Goal: Task Accomplishment & Management: Manage account settings

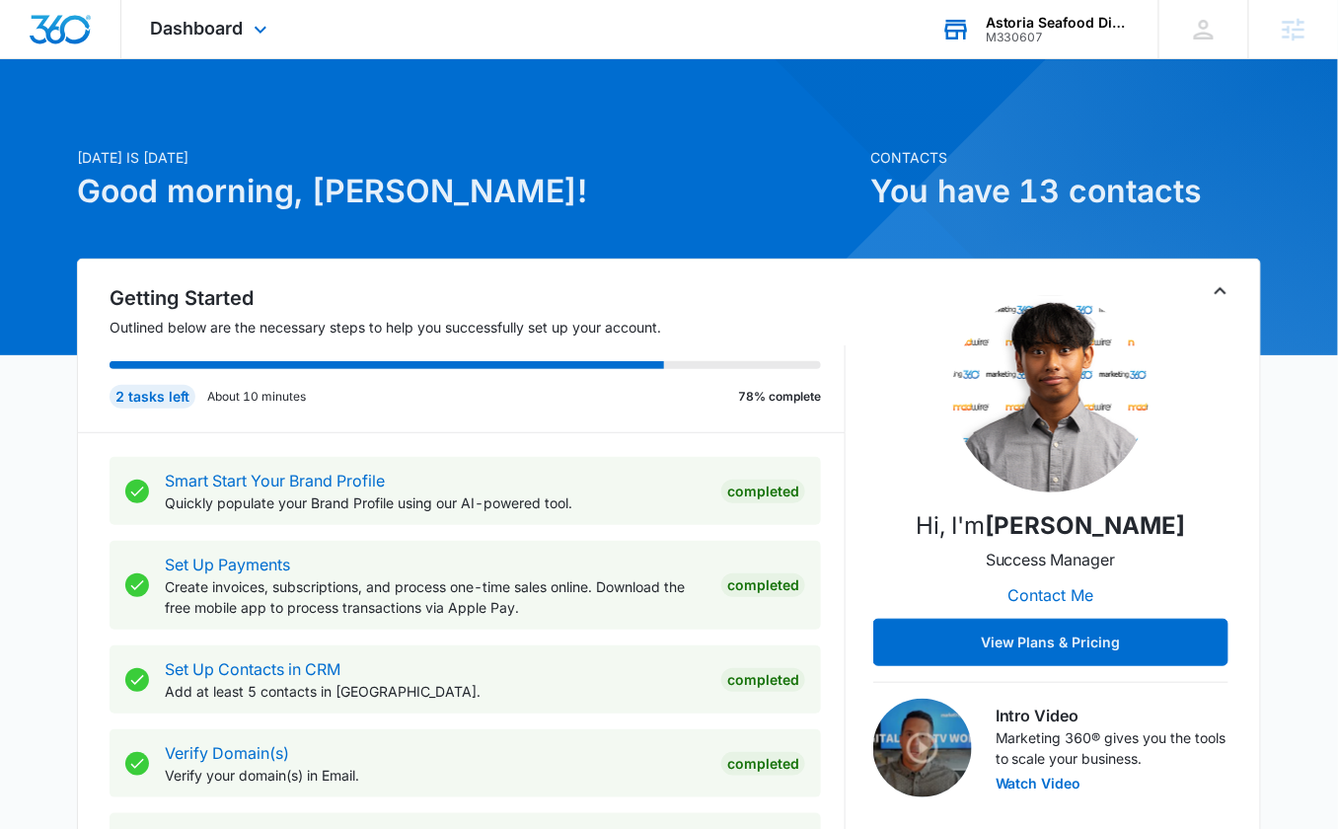
click at [1020, 37] on div "M330607" at bounding box center [1058, 38] width 144 height 14
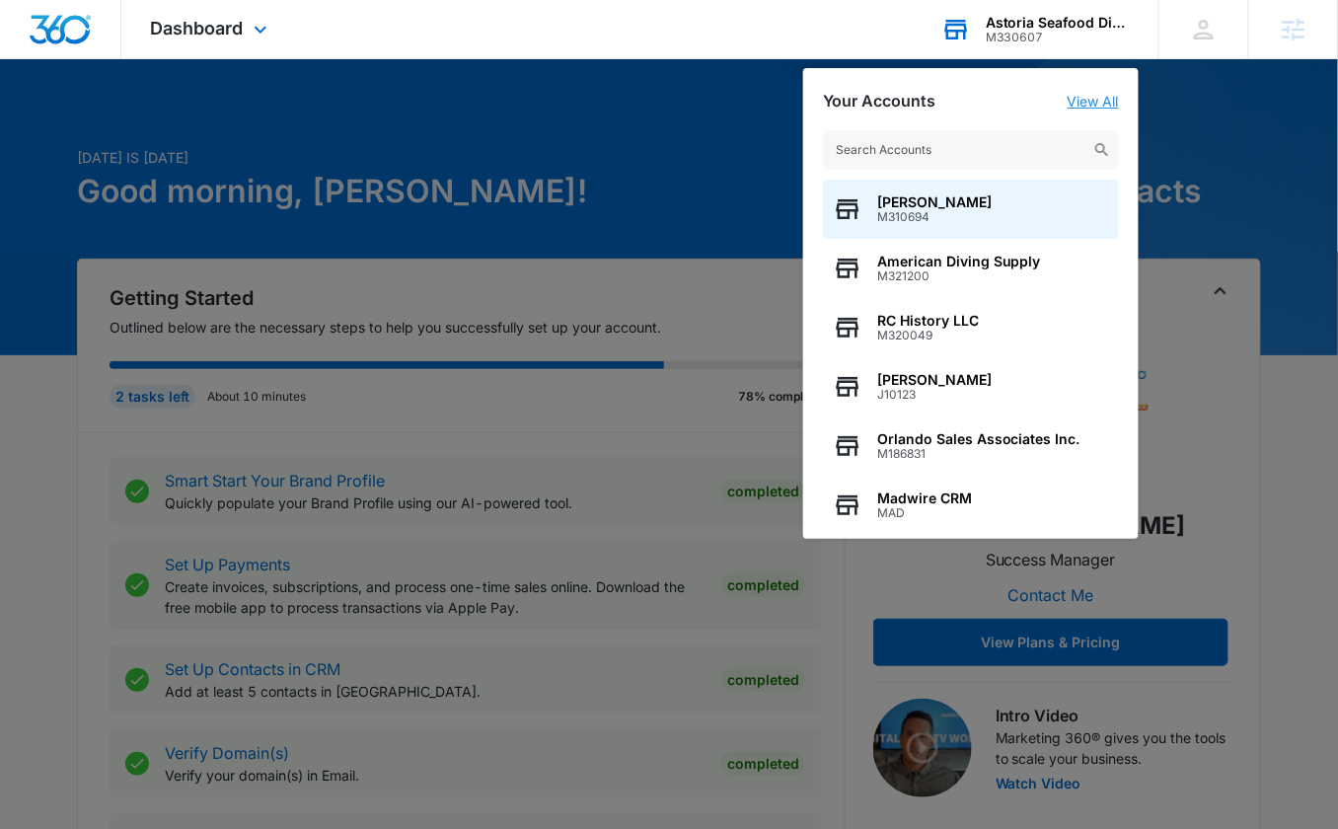
click at [1110, 104] on link "View All" at bounding box center [1093, 101] width 51 height 17
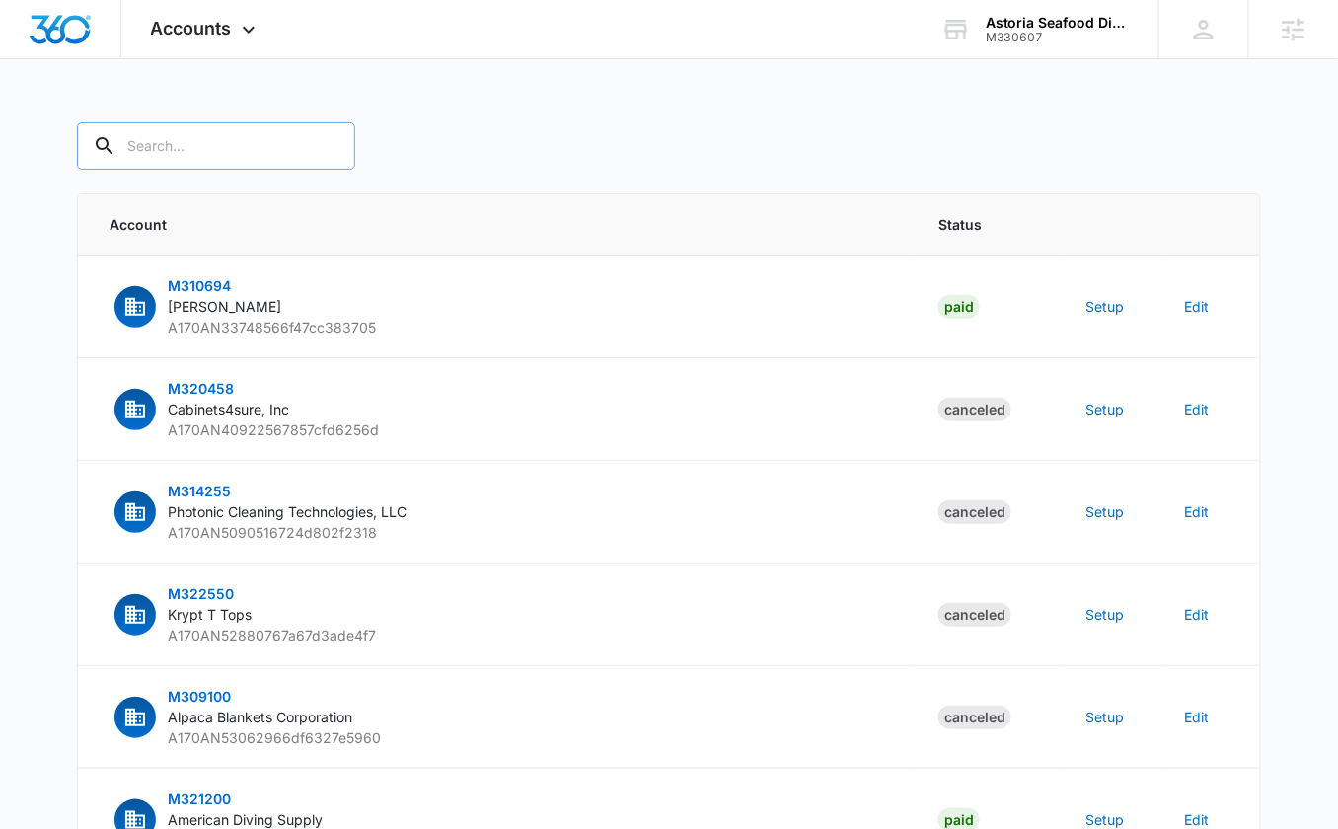
click at [235, 155] on input "text" at bounding box center [216, 145] width 278 height 47
paste input "M330607"
type input "M330607"
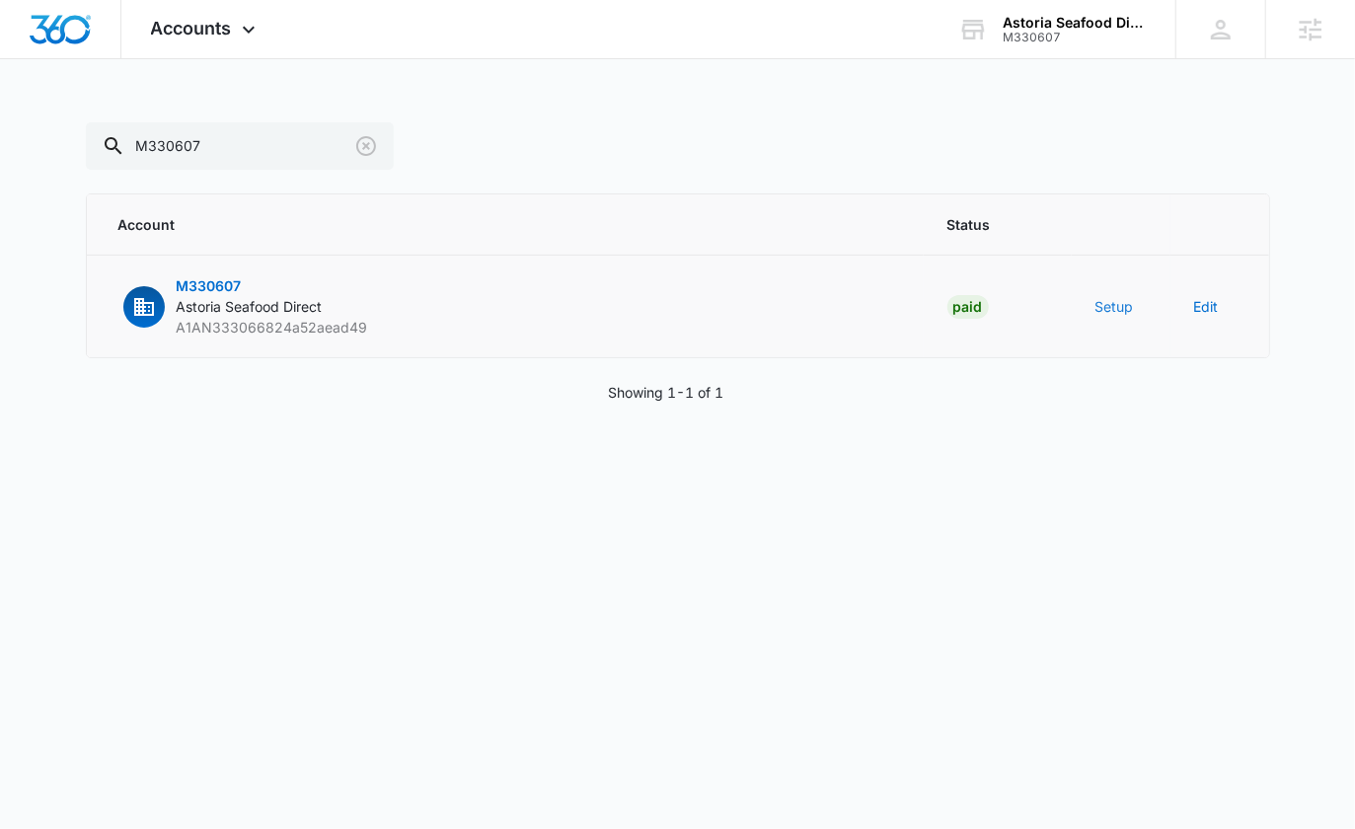
click at [1120, 305] on button "Setup" at bounding box center [1115, 306] width 38 height 21
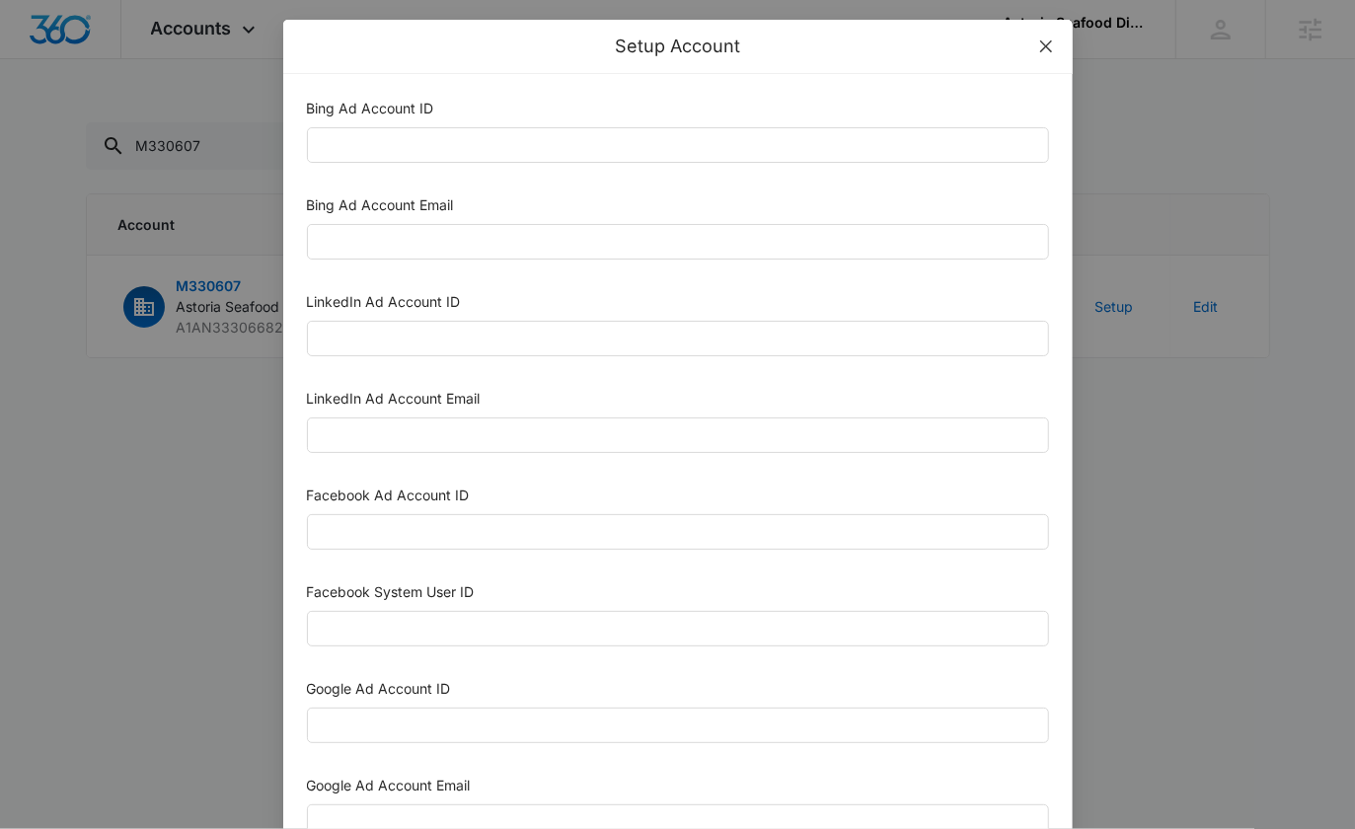
click at [1040, 47] on icon "close" at bounding box center [1046, 46] width 16 height 16
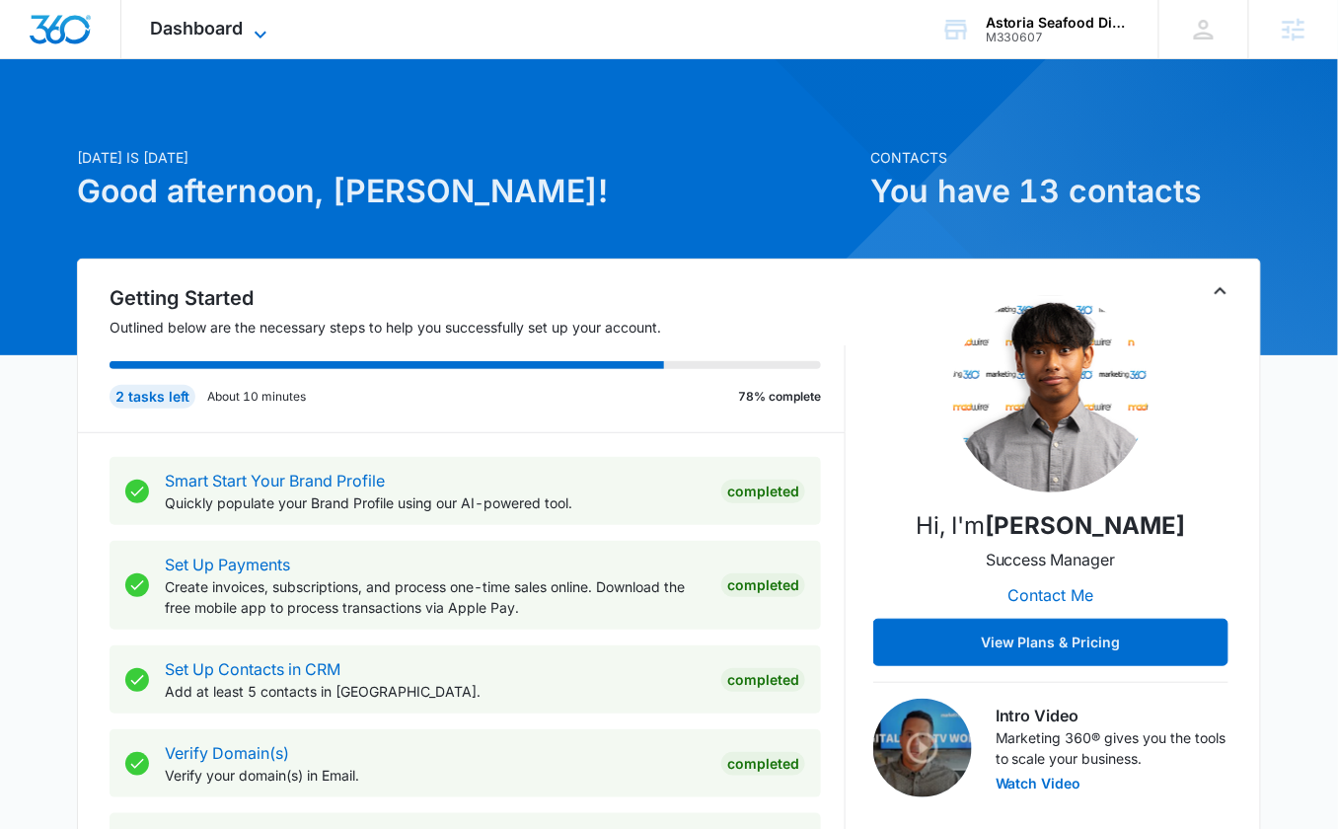
click at [252, 19] on div "Dashboard Apps Reputation Websites Forms CRM Email Social Shop Content Ads Inte…" at bounding box center [211, 29] width 181 height 58
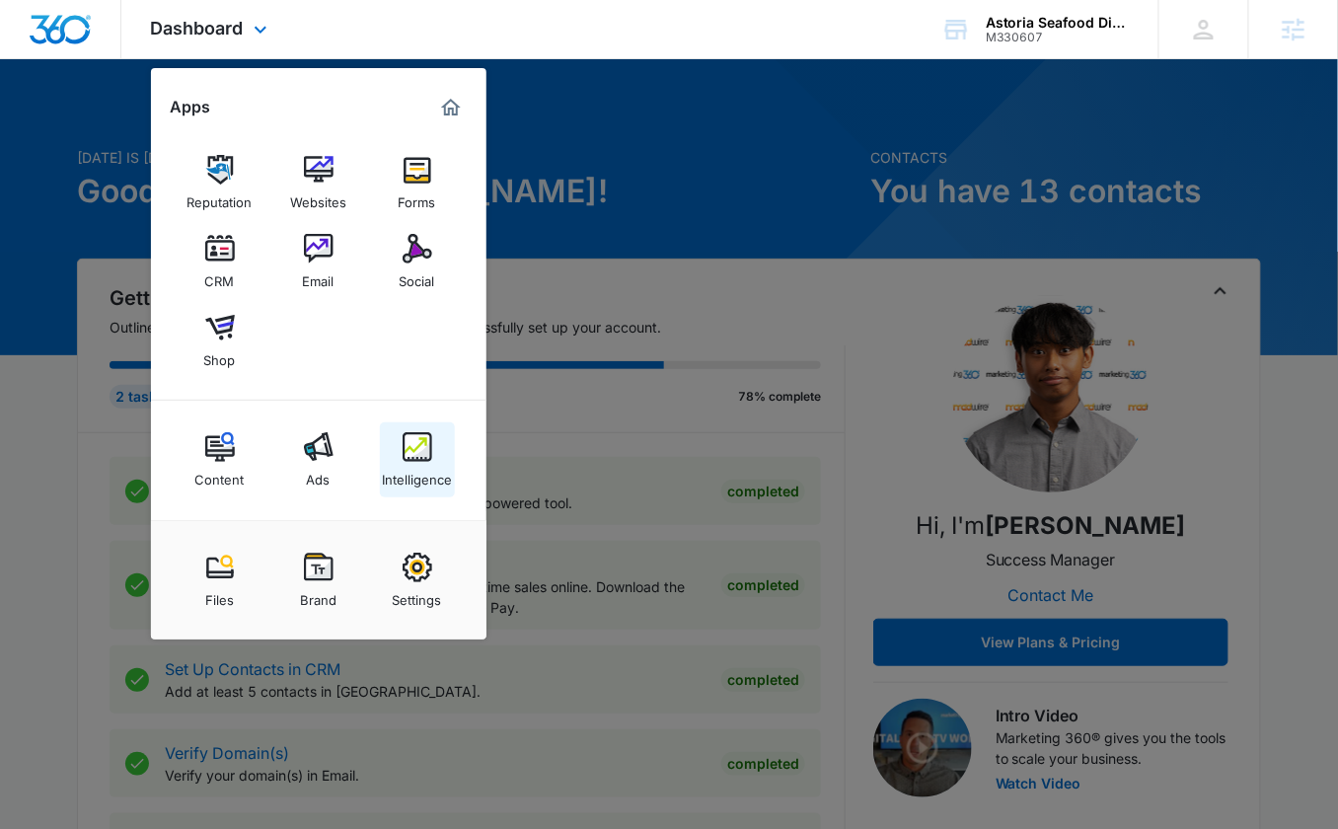
click at [422, 453] on img at bounding box center [418, 447] width 30 height 30
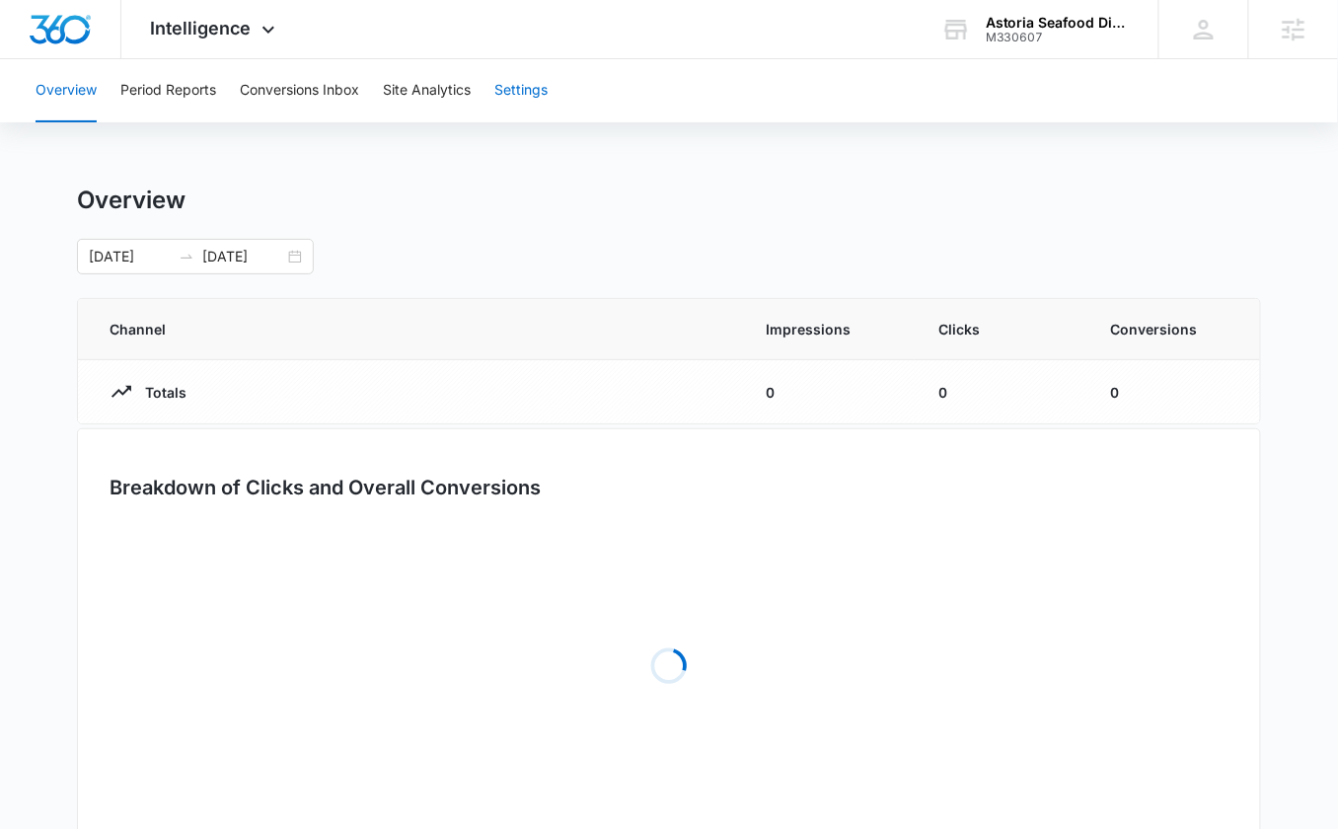
click at [523, 84] on button "Settings" at bounding box center [520, 90] width 53 height 63
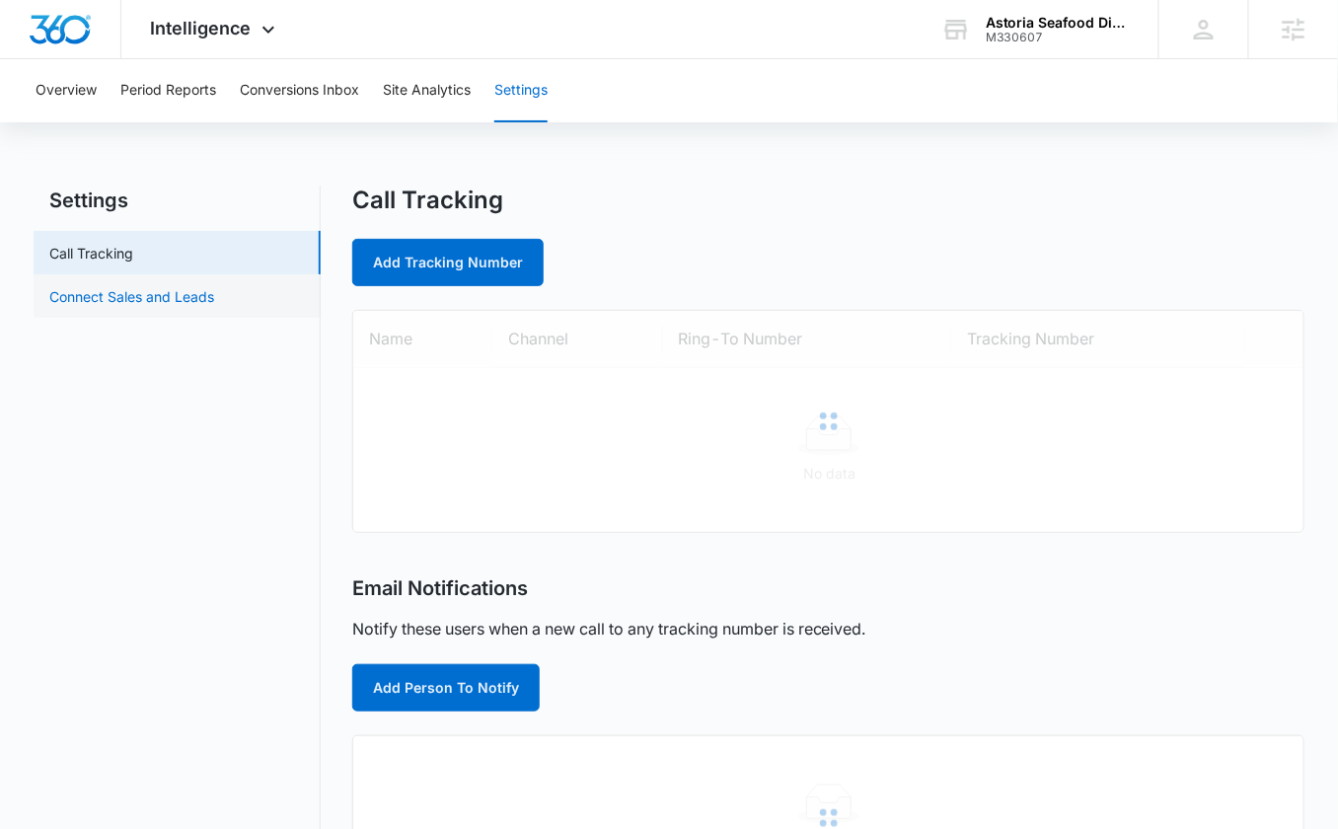
click at [190, 292] on link "Connect Sales and Leads" at bounding box center [131, 296] width 165 height 21
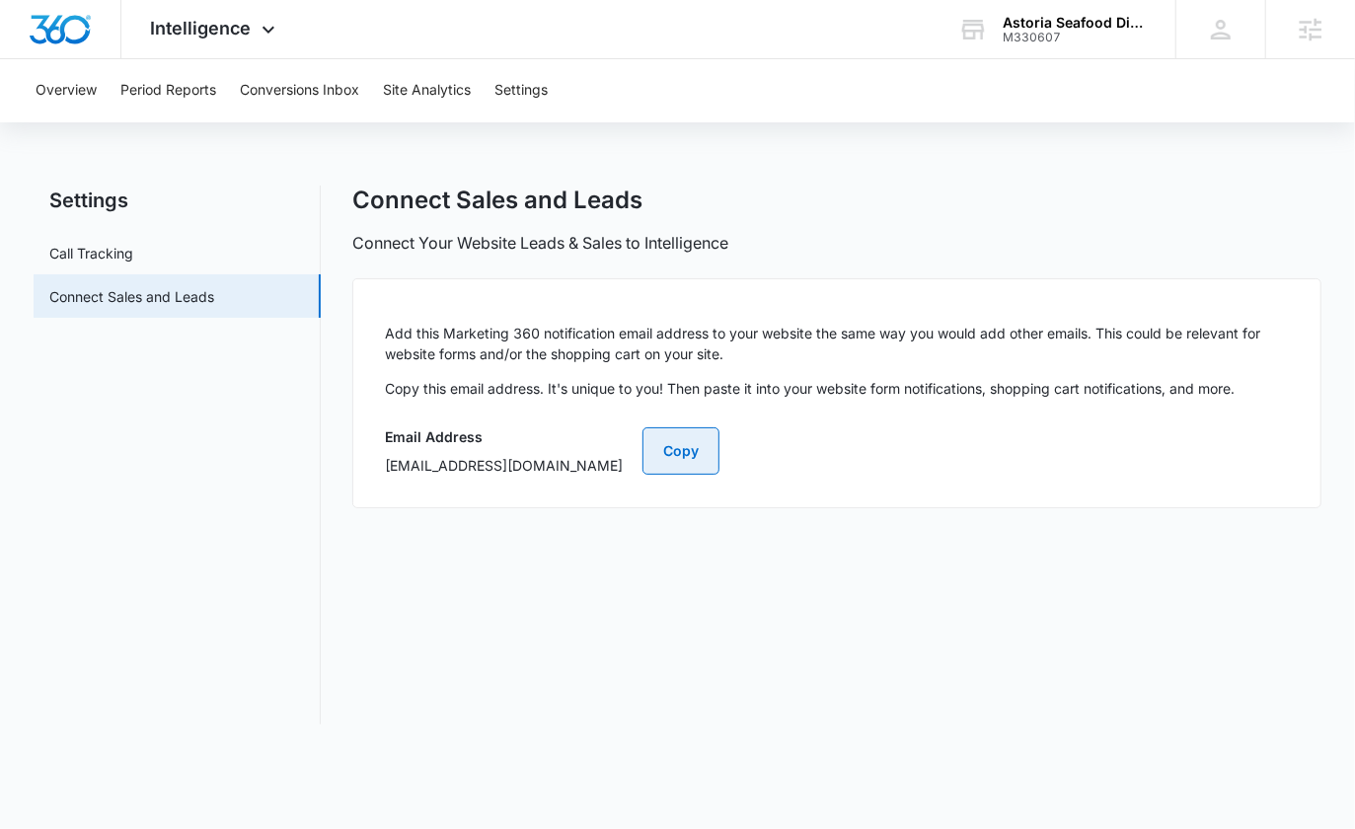
click at [719, 438] on button "Copy" at bounding box center [681, 450] width 77 height 47
click at [1044, 23] on div "Astoria Seafood Direct" at bounding box center [1075, 23] width 144 height 16
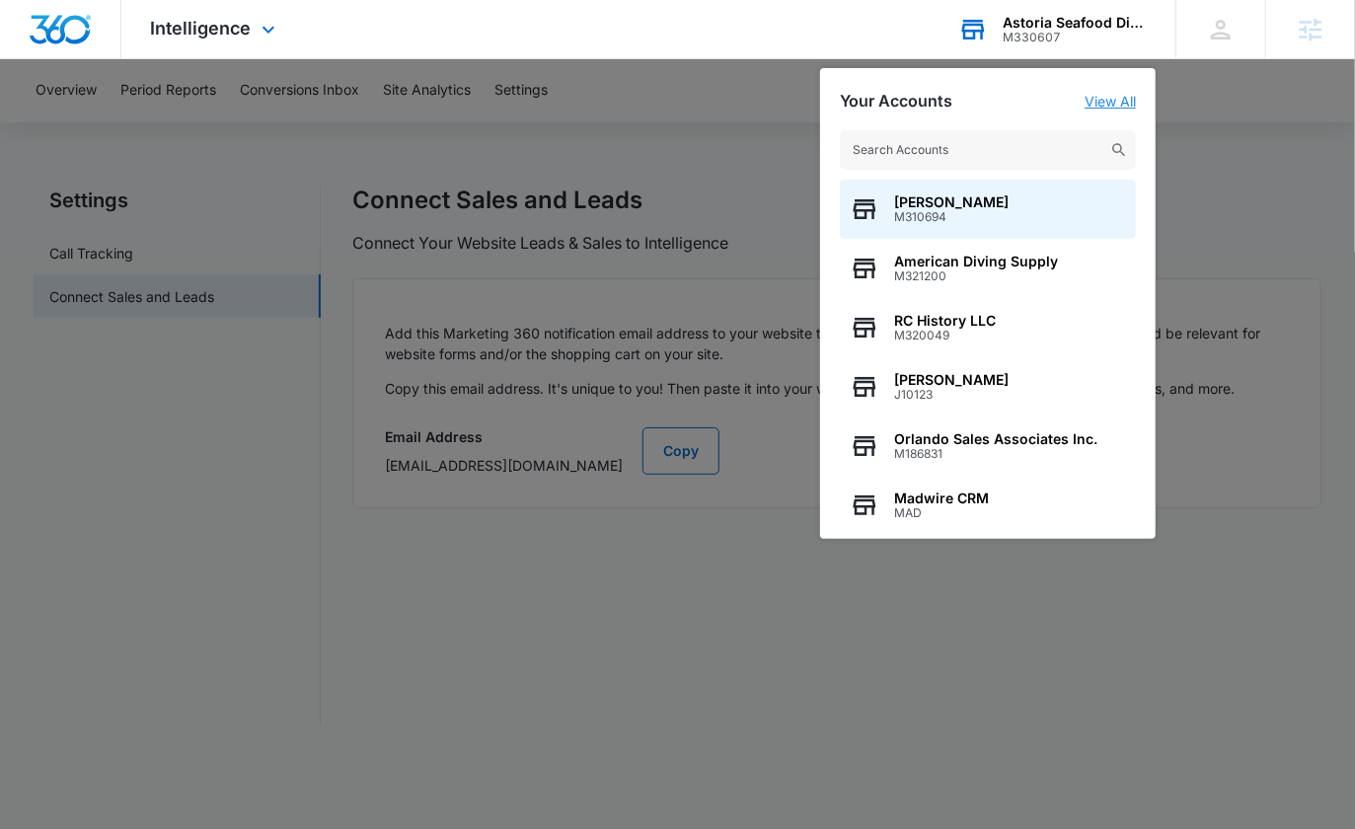
click at [1111, 110] on link "View All" at bounding box center [1110, 101] width 51 height 17
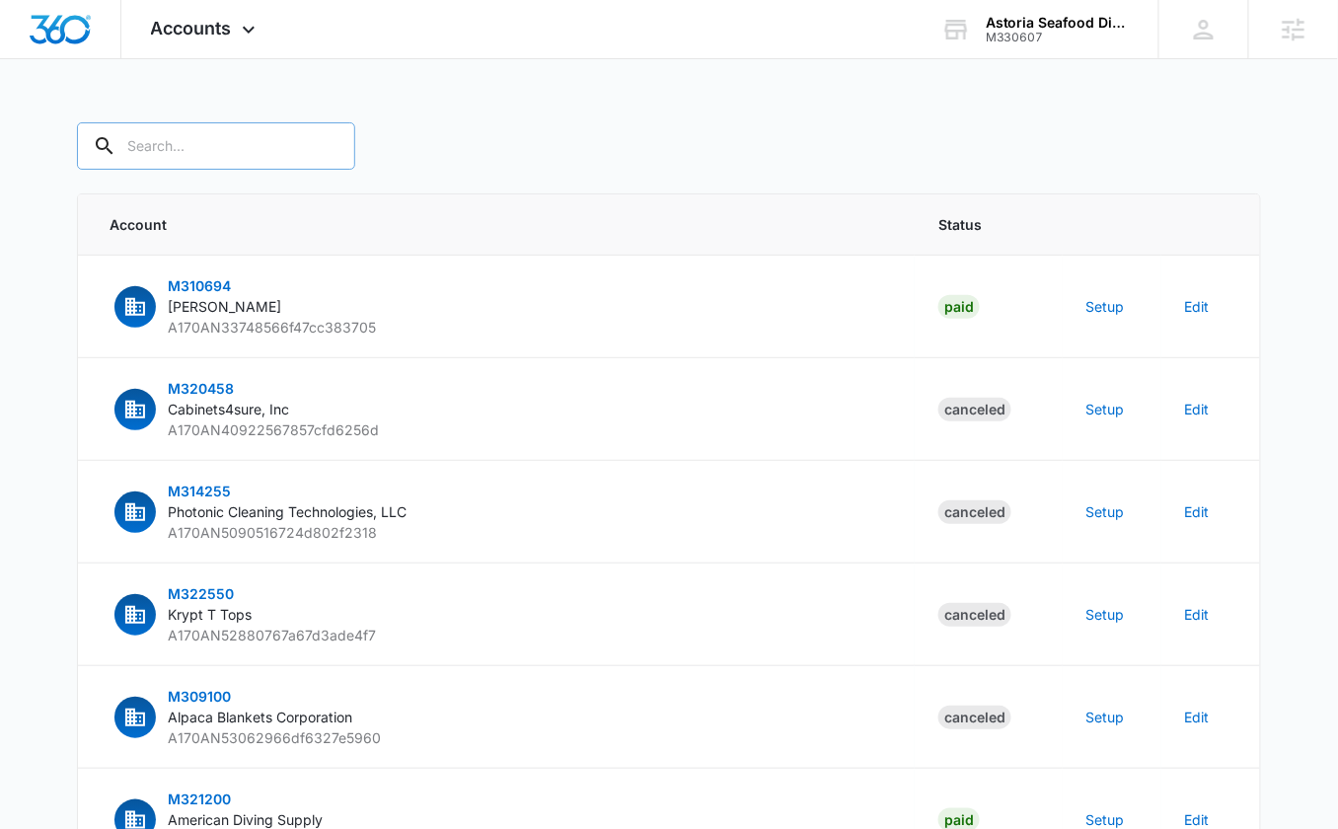
click at [196, 141] on input "text" at bounding box center [216, 145] width 278 height 47
paste input "M330607"
type input "M330607"
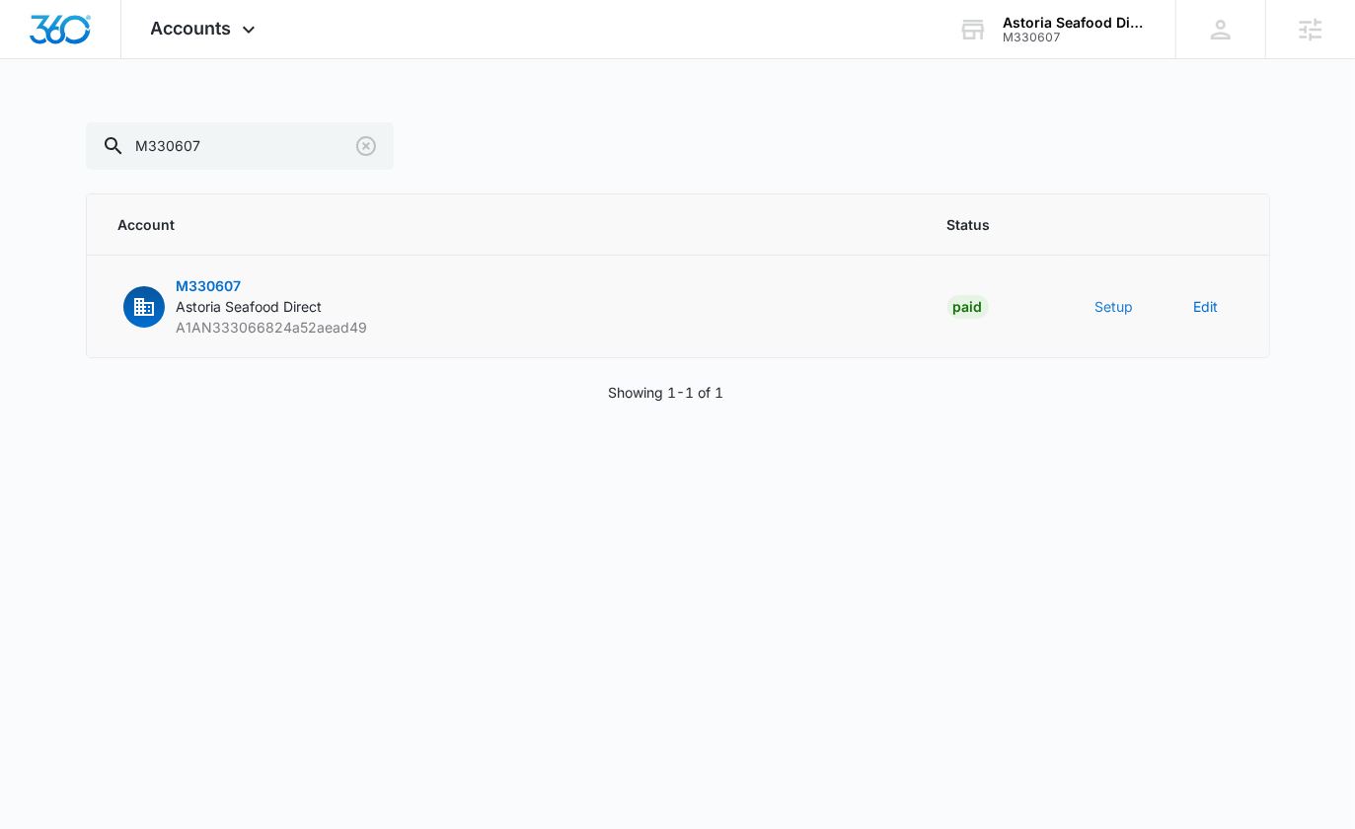
click at [1126, 307] on button "Setup" at bounding box center [1115, 306] width 38 height 21
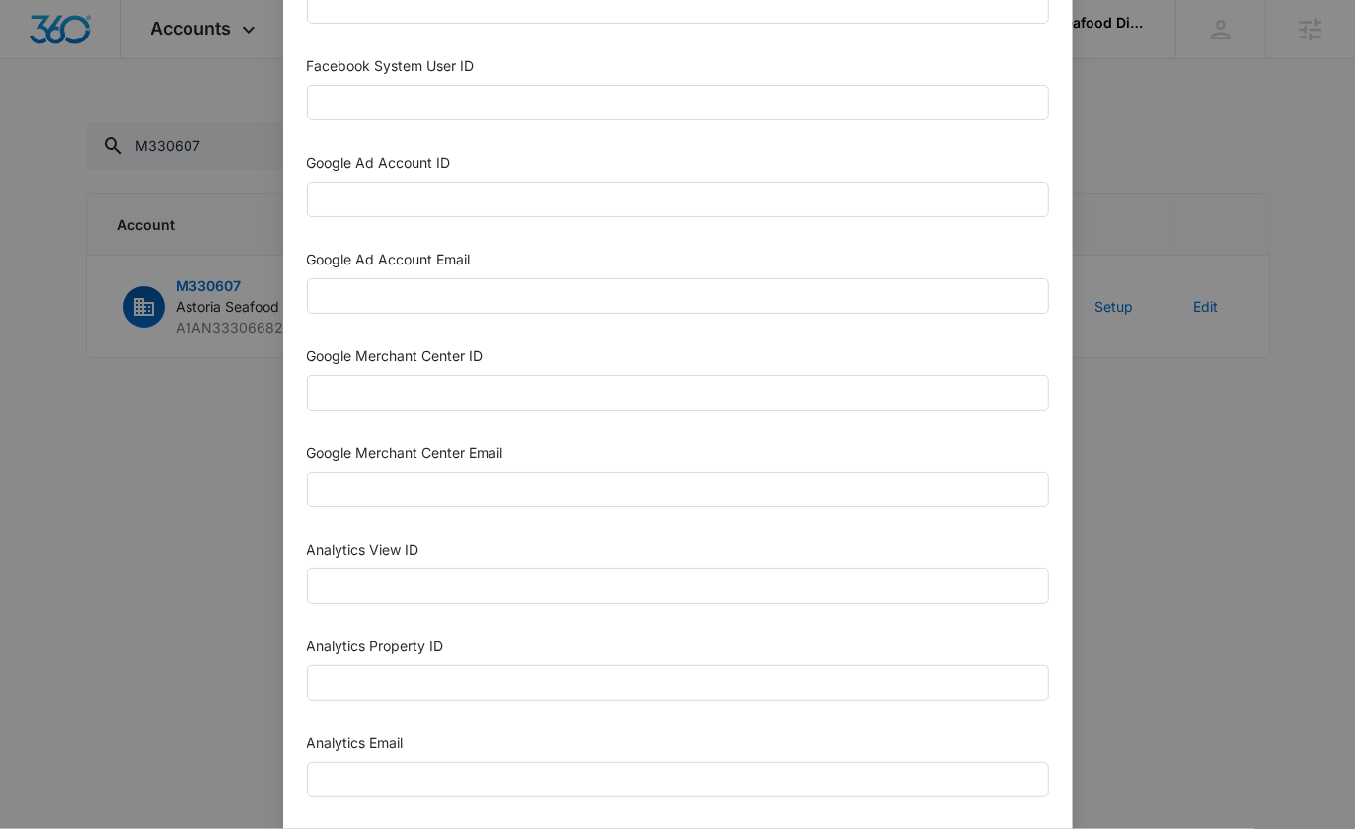
scroll to position [539, 0]
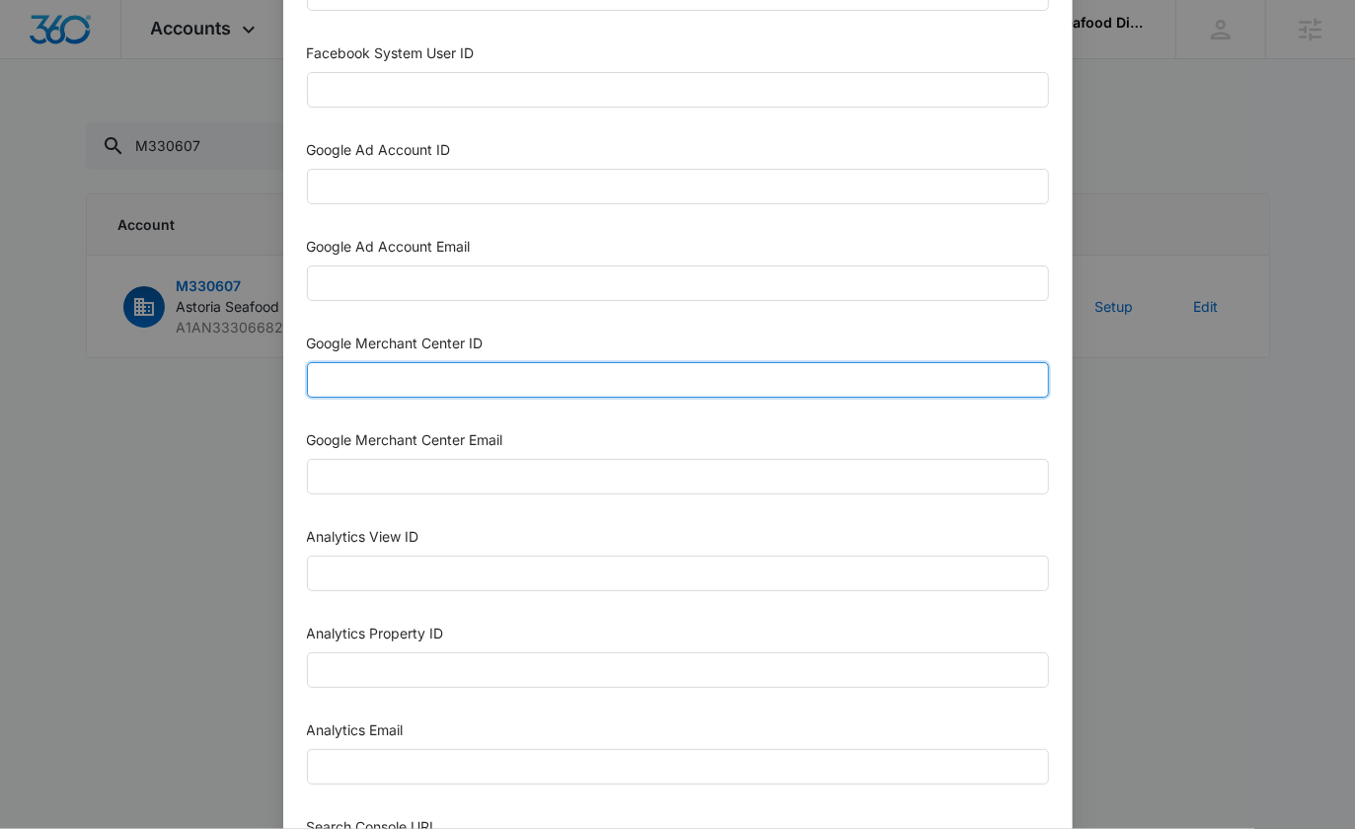
click at [376, 370] on input "Google Merchant Center ID" at bounding box center [678, 380] width 742 height 36
paste input "5636395331"
type input "5636395331"
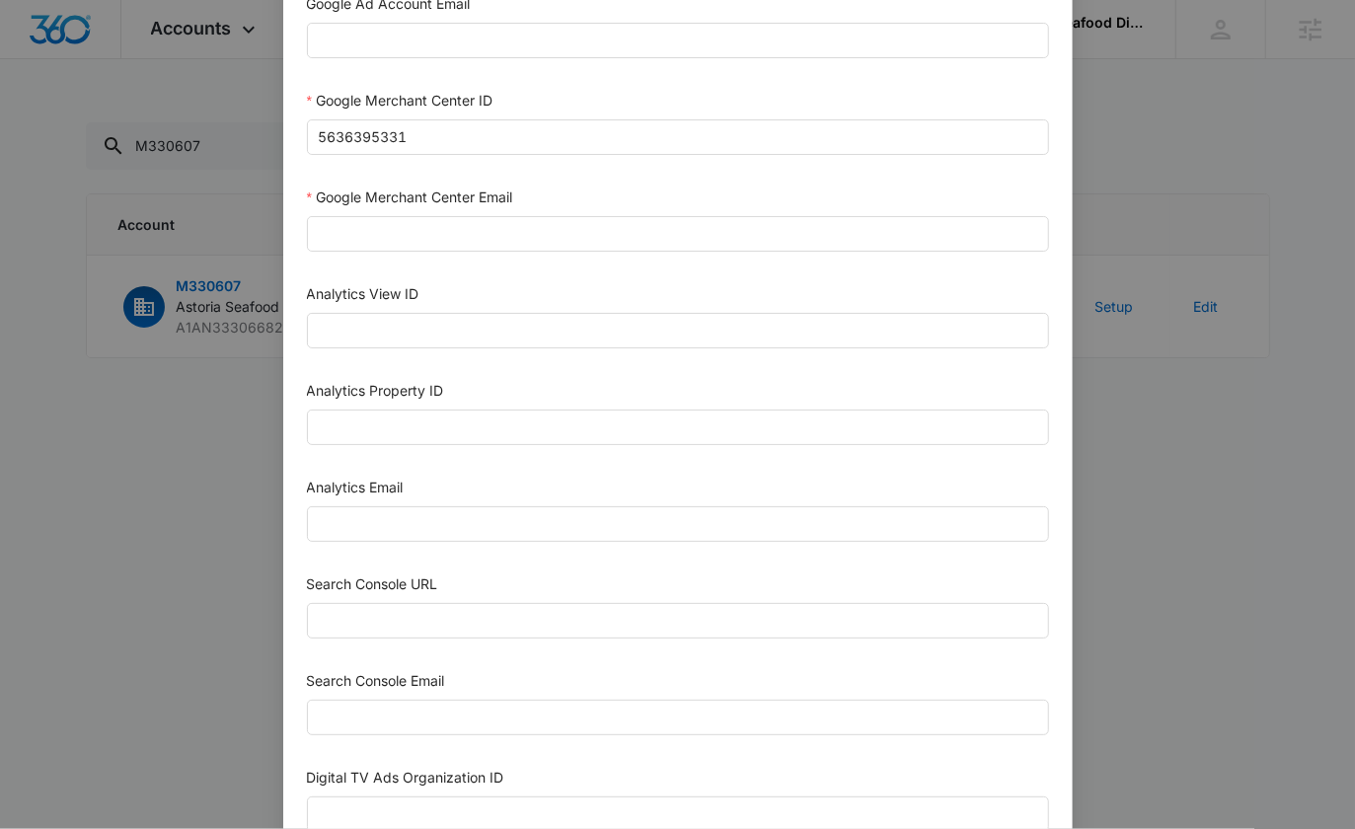
scroll to position [801, 0]
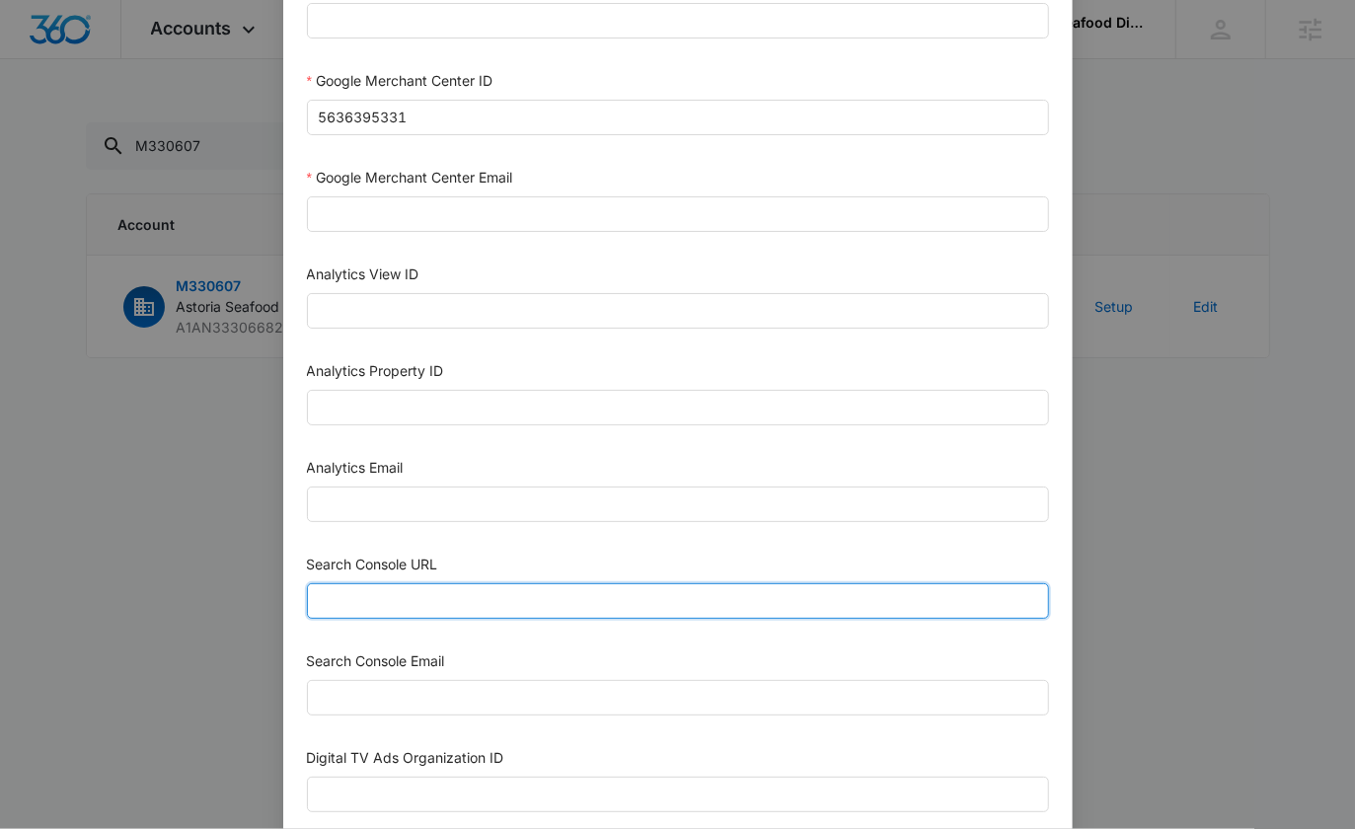
click at [402, 588] on input "Search Console URL" at bounding box center [678, 601] width 742 height 36
paste input "https://astoriaseafooddirect.com"
type input "https://astoriaseafooddirect.com"
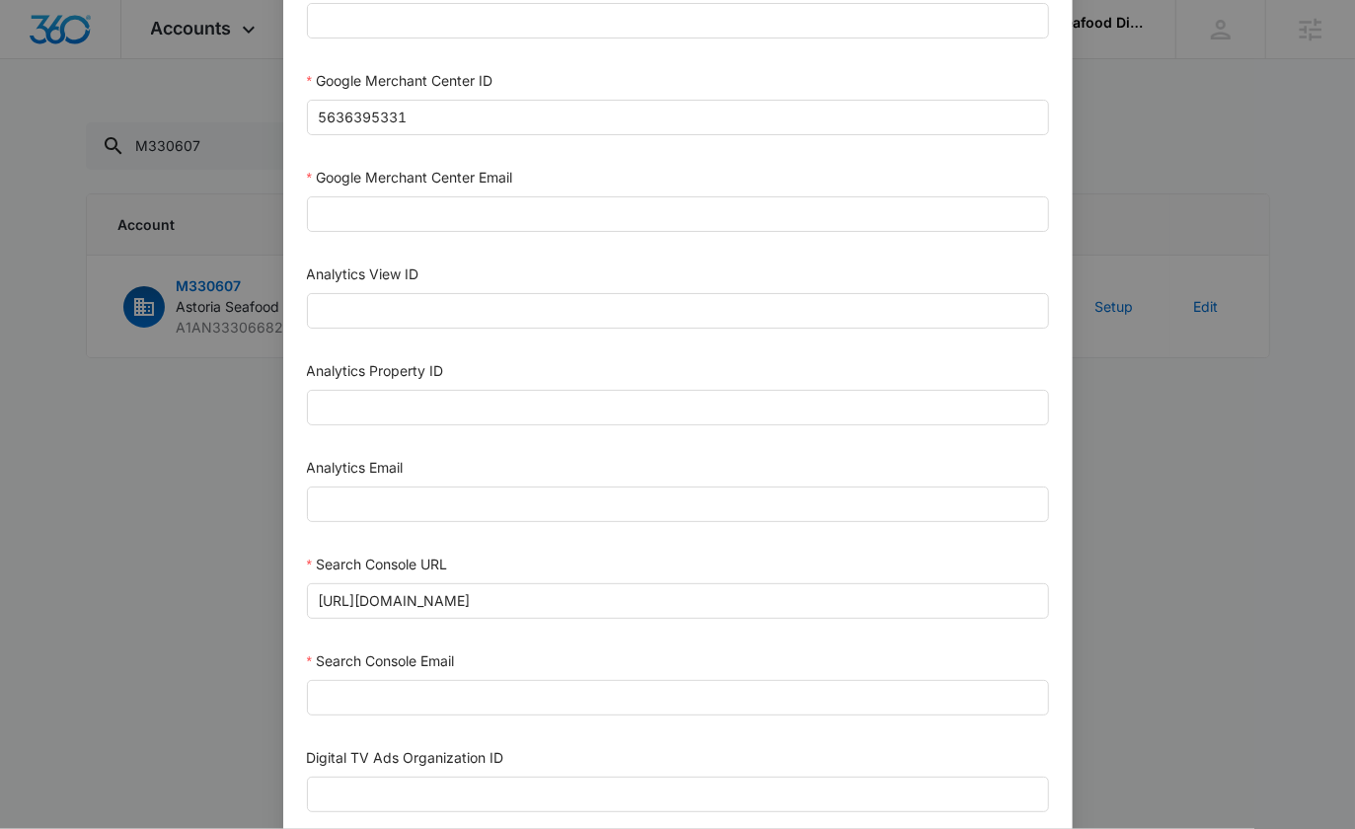
scroll to position [799, 0]
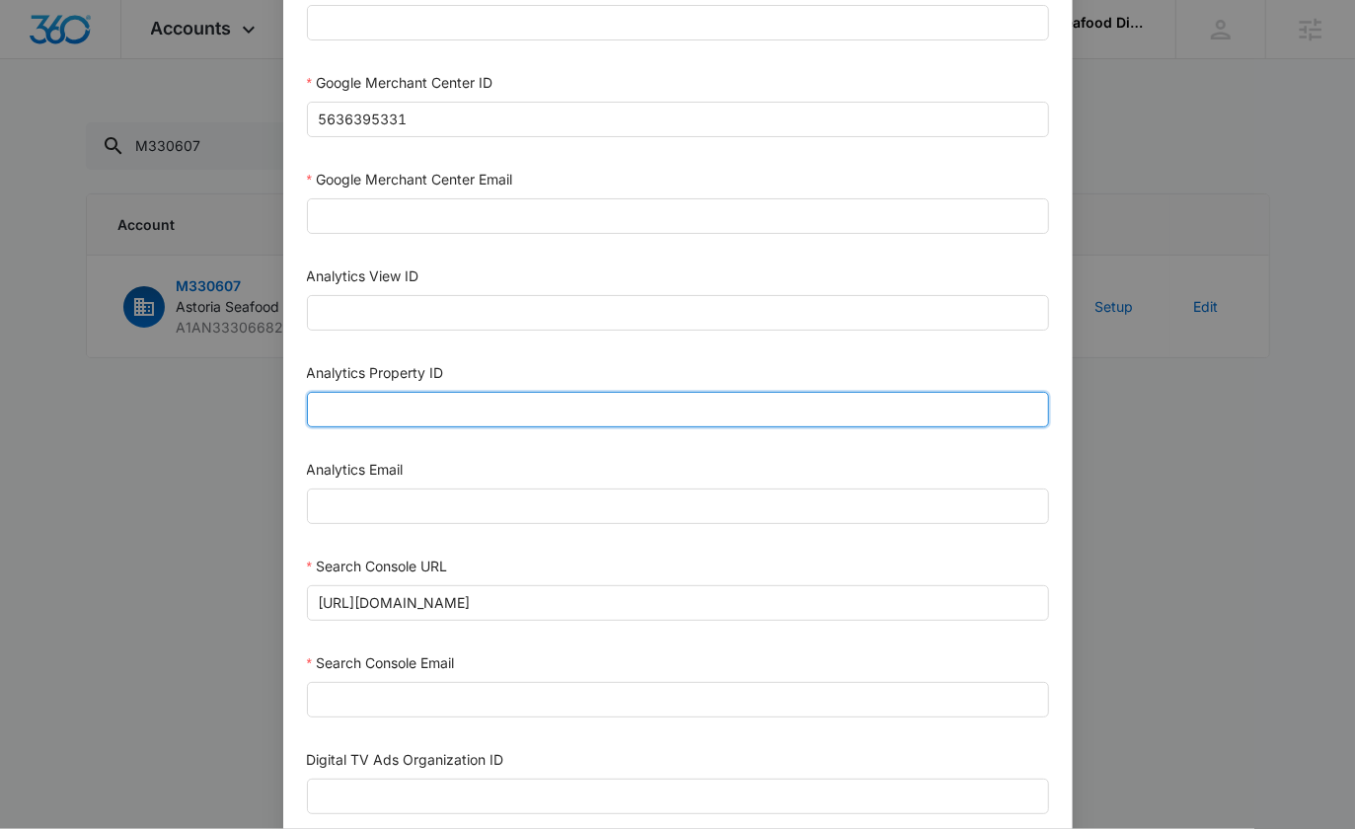
click at [367, 400] on input "Analytics Property ID" at bounding box center [678, 410] width 742 height 36
paste input "500641811"
type input "500641811"
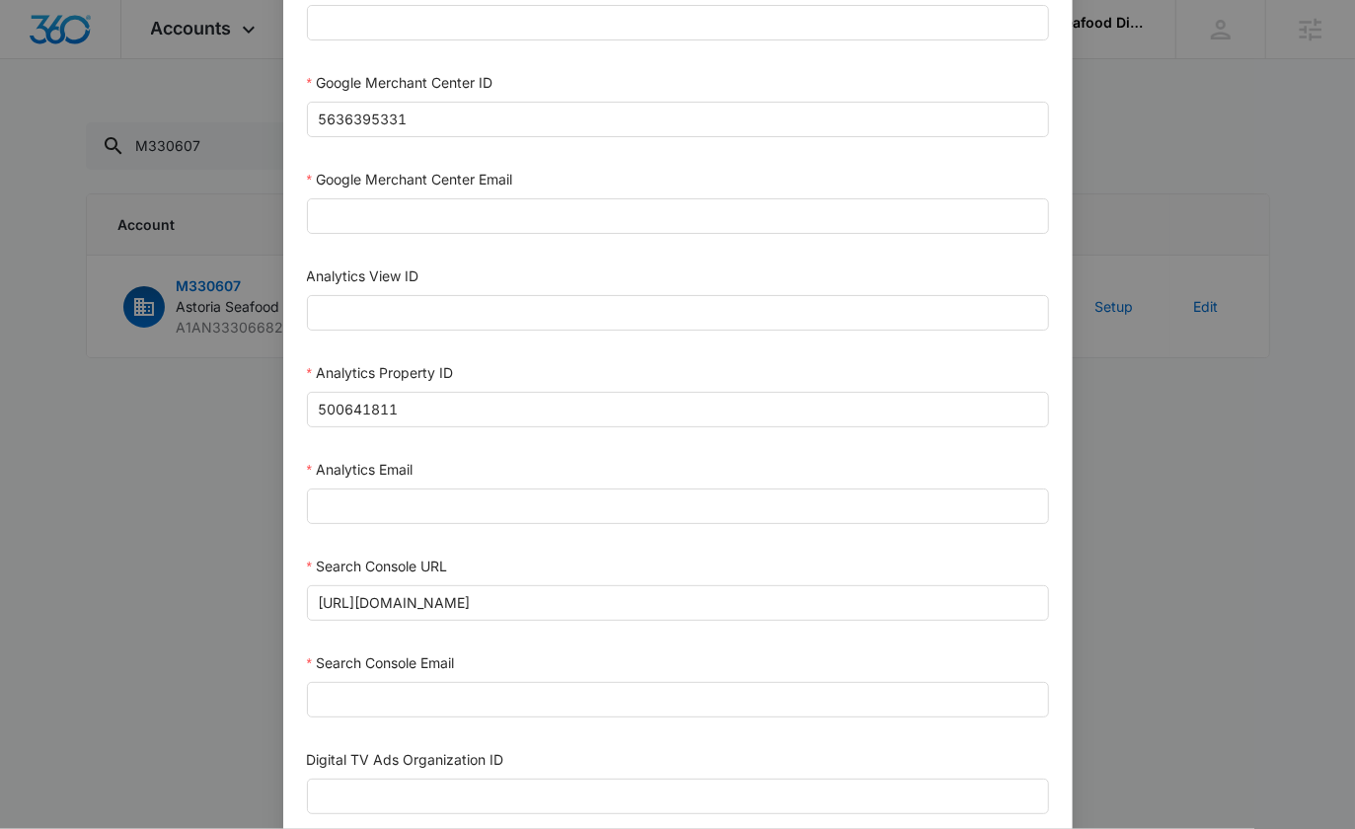
scroll to position [796, 0]
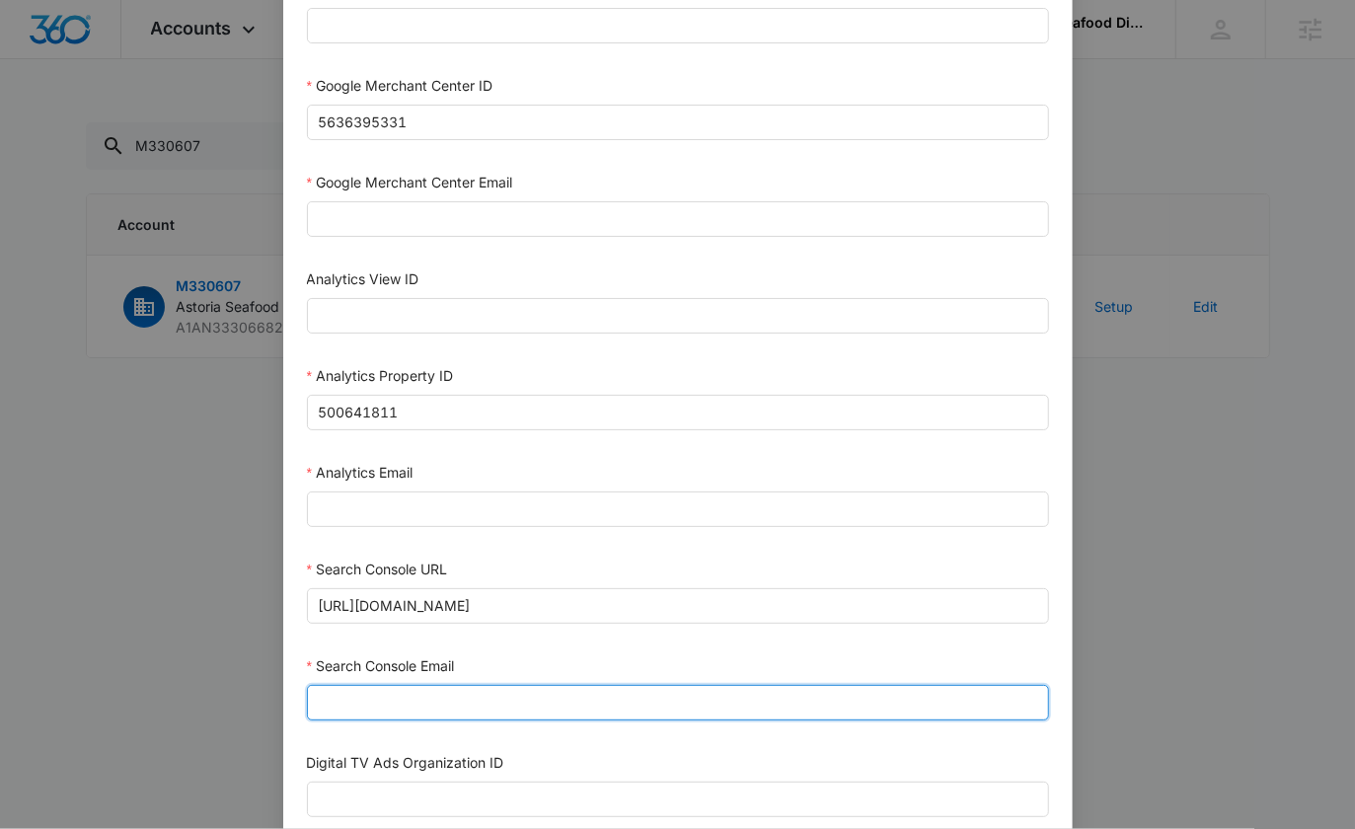
click at [375, 685] on input "Search Console Email" at bounding box center [678, 703] width 742 height 36
paste input "M360+Accounts1023@madwiremedia.com"
type input "M360+Accounts1023@madwiremedia.com"
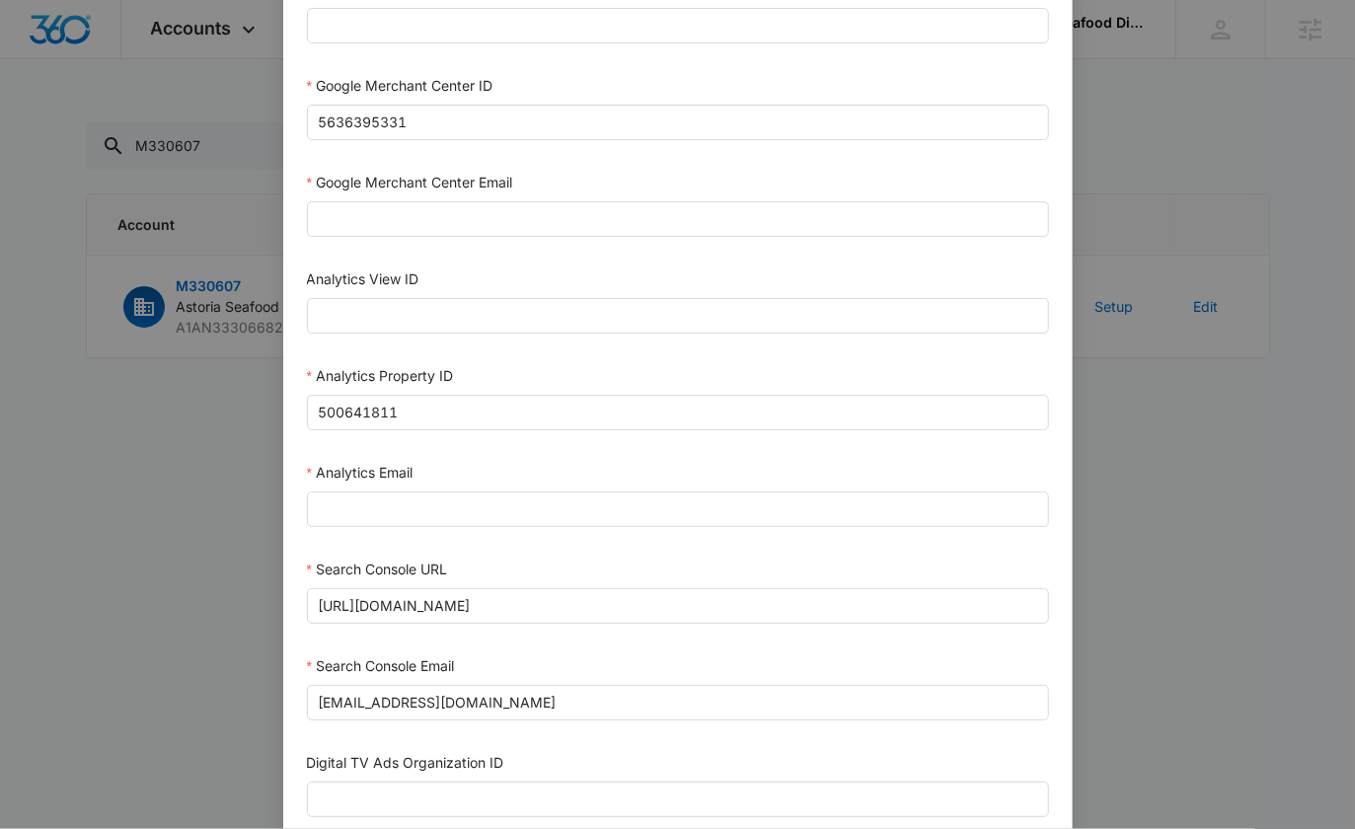
scroll to position [792, 0]
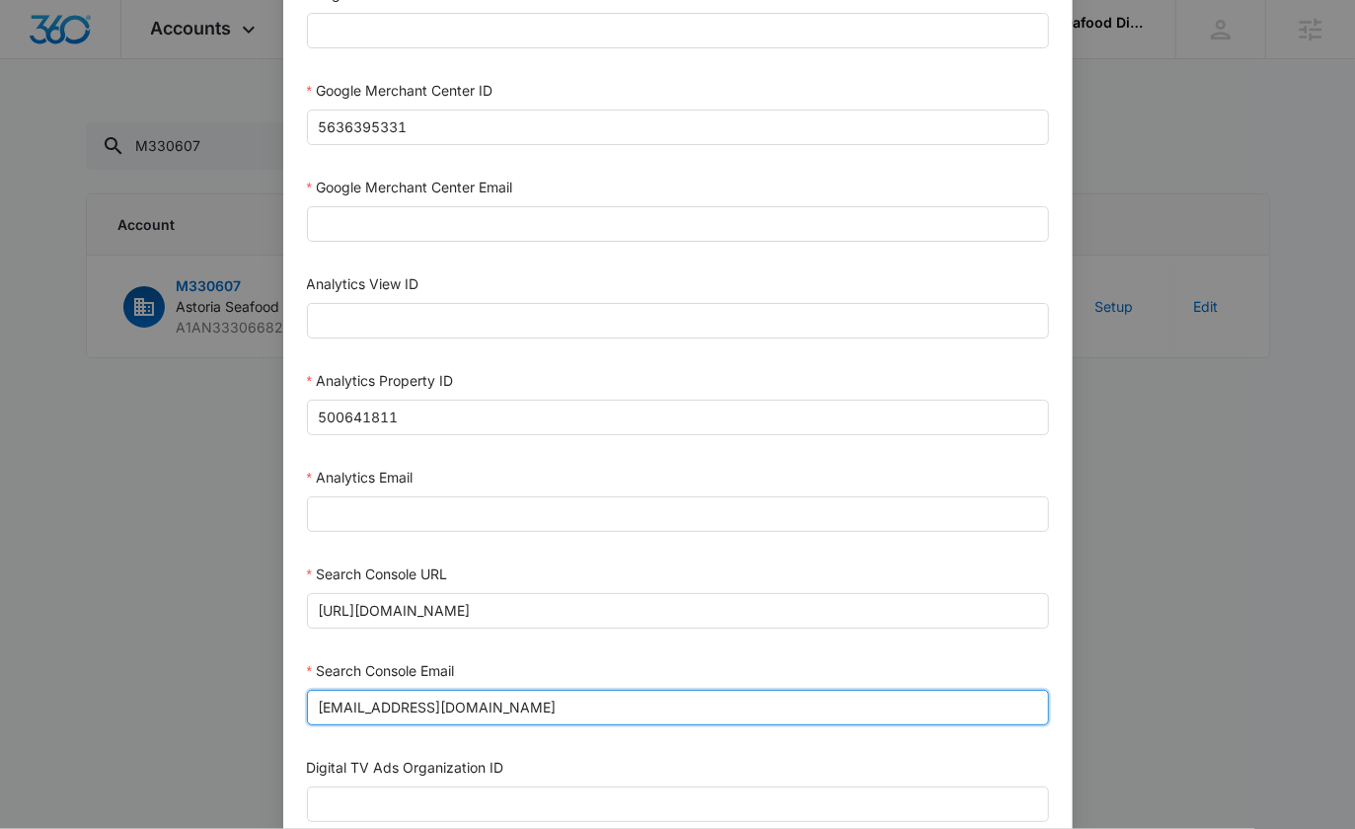
click at [656, 690] on input "M360+Accounts1023@madwiremedia.com" at bounding box center [678, 708] width 742 height 36
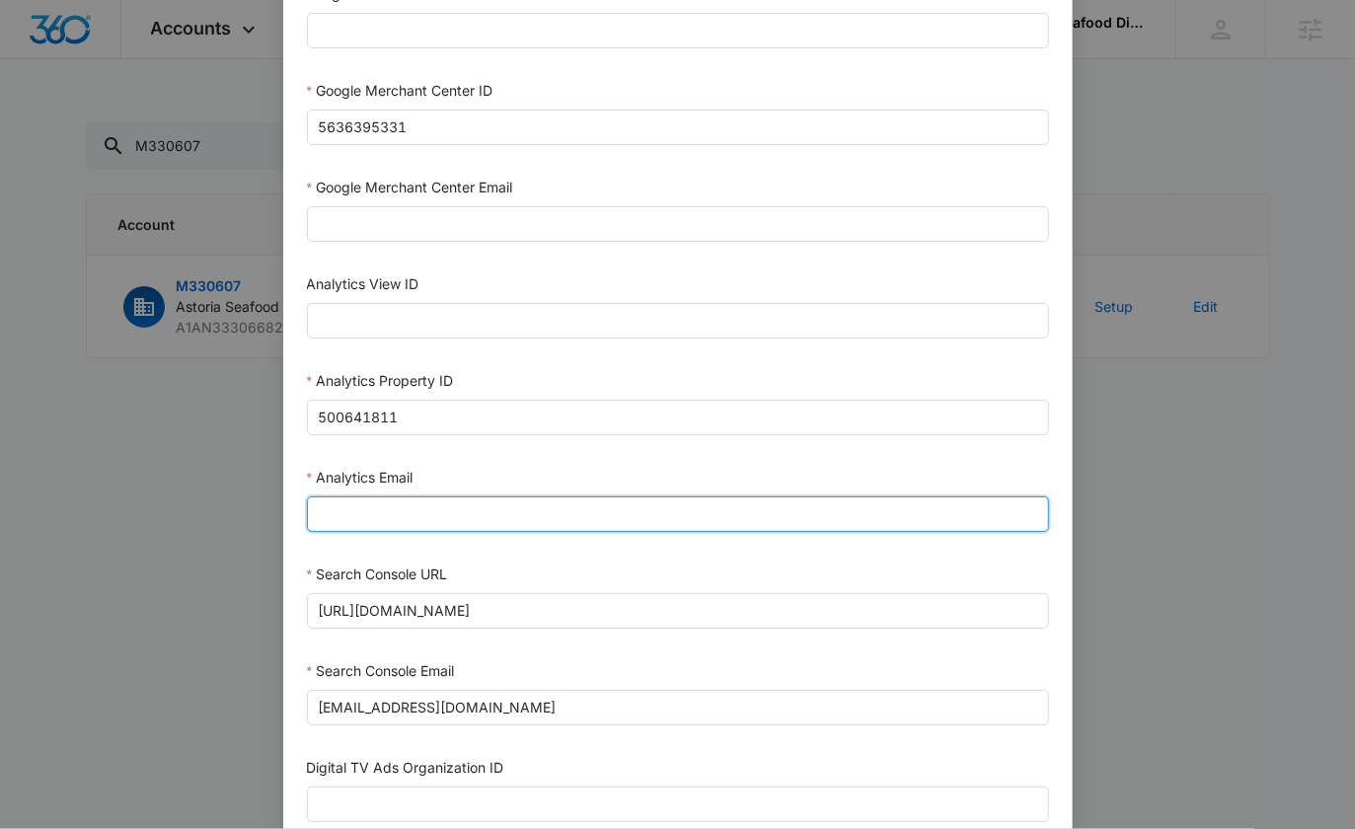
click at [386, 501] on input "Analytics Email" at bounding box center [678, 514] width 742 height 36
paste input "M360+Accounts1023@madwiremedia.com"
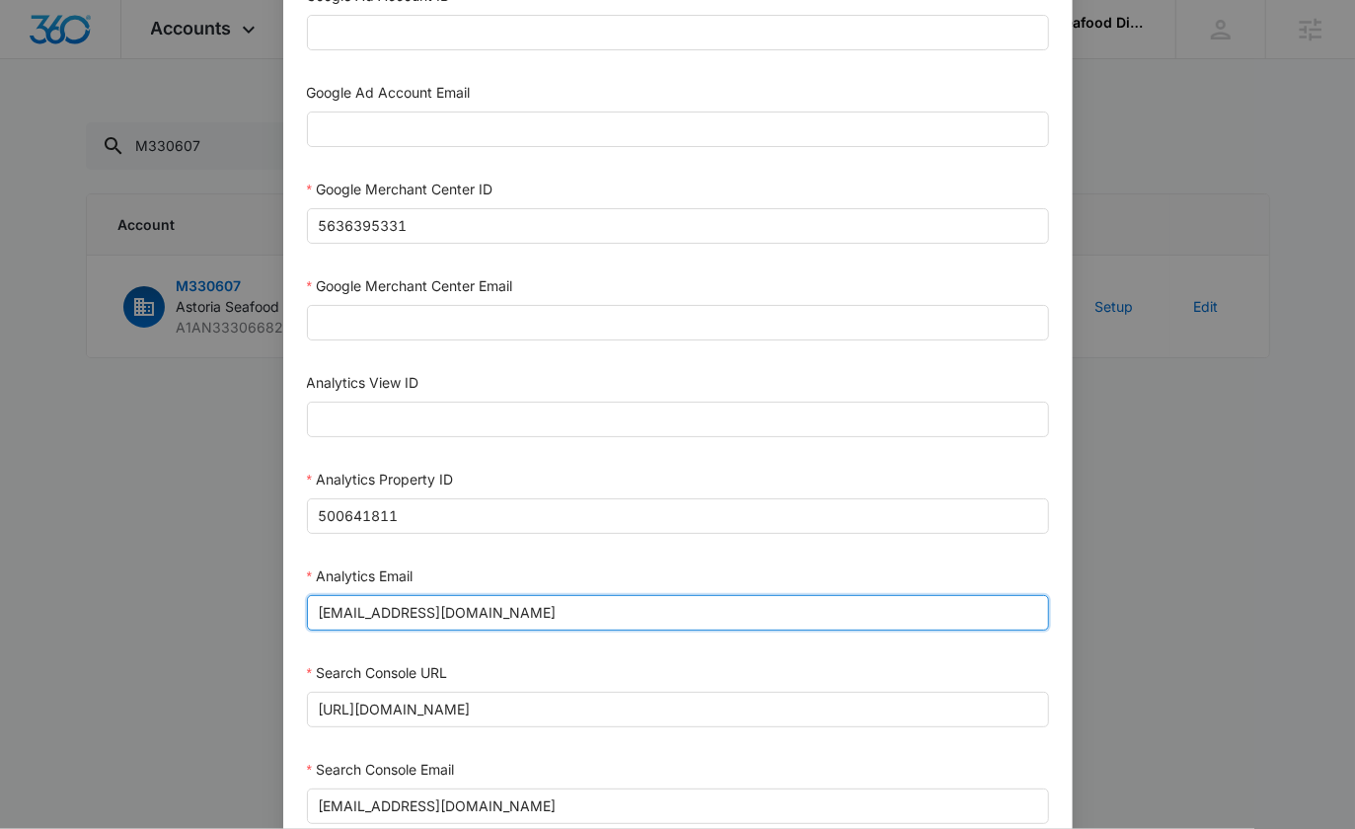
scroll to position [634, 0]
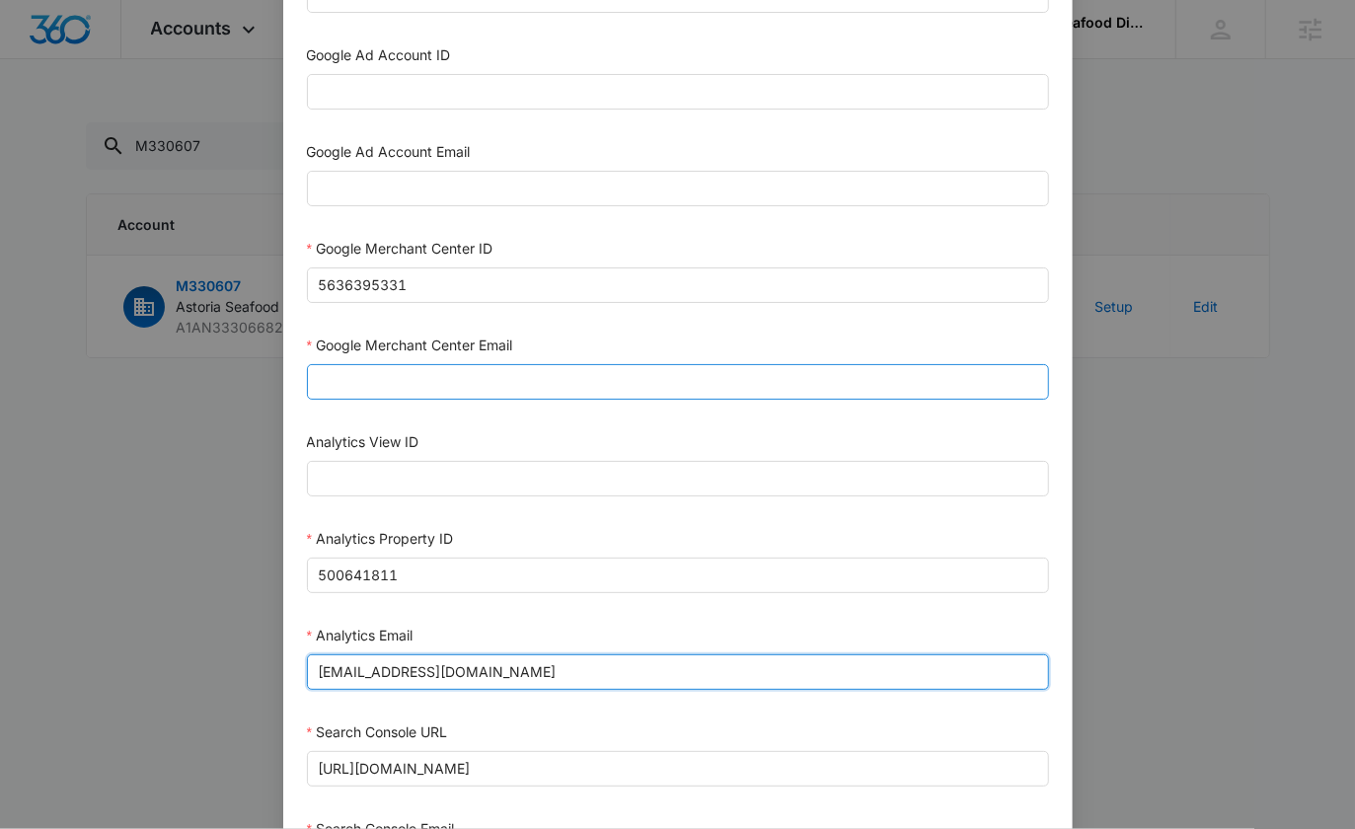
type input "M360+Accounts1023@madwiremedia.com"
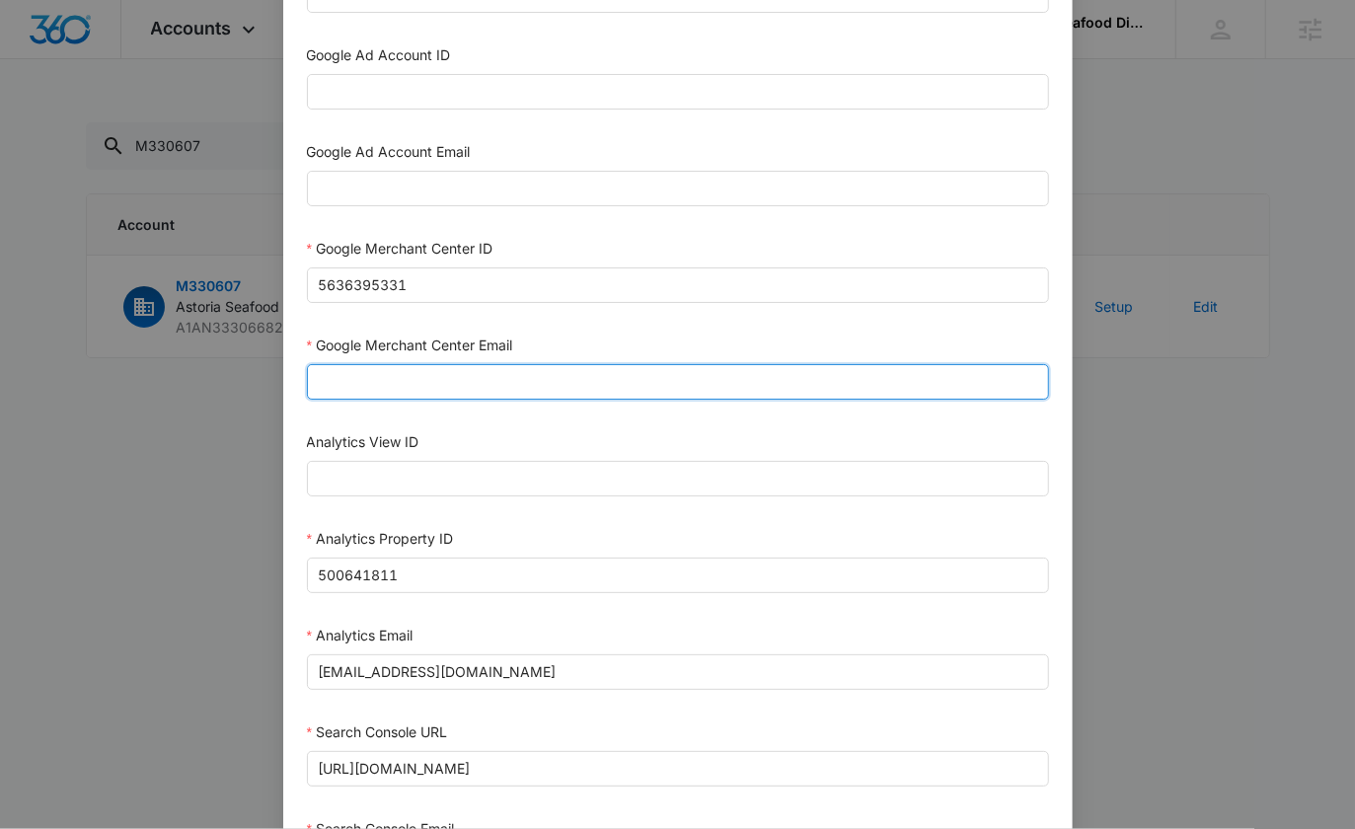
click at [386, 364] on input "Google Merchant Center Email" at bounding box center [678, 382] width 742 height 36
paste input "M360+Accounts1023@madwiremedia.com"
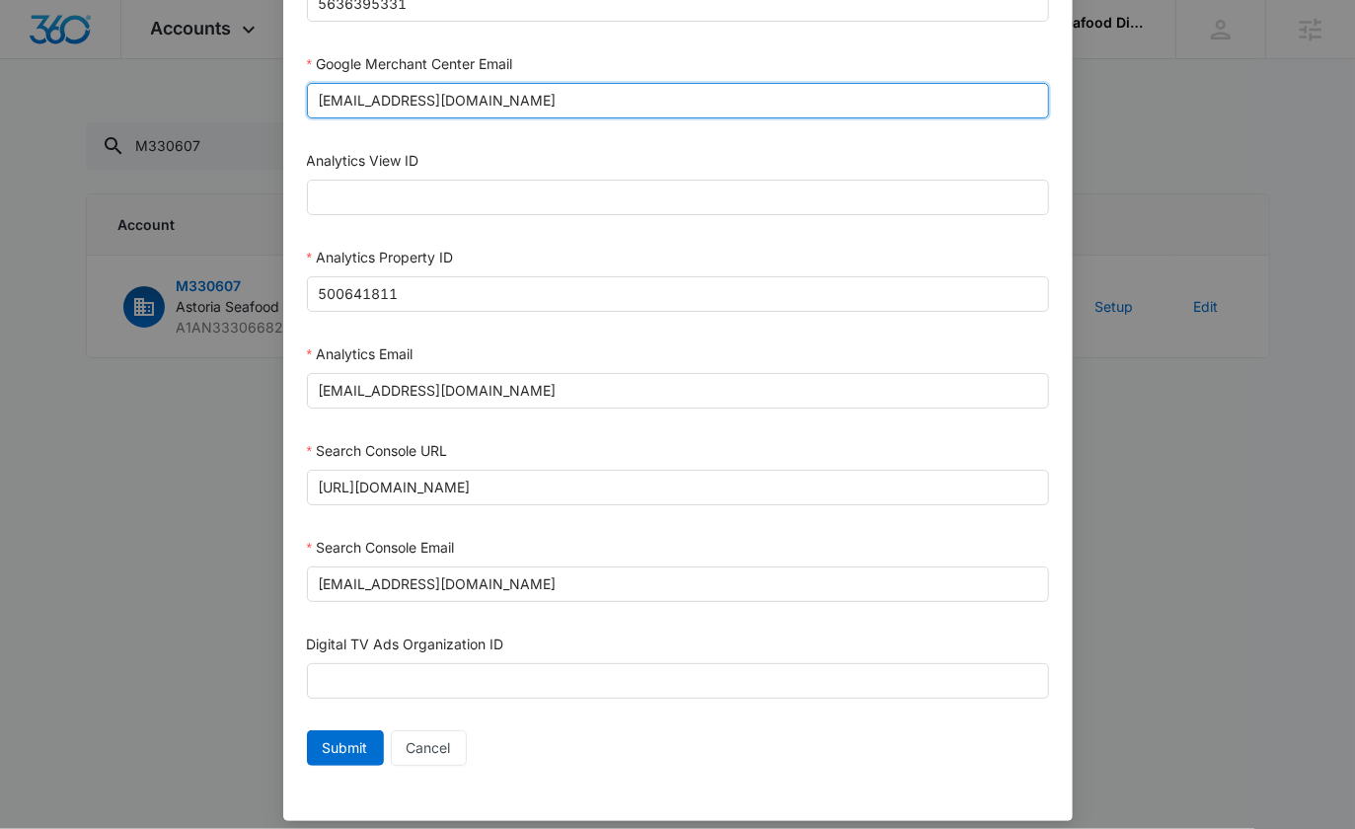
scroll to position [912, 0]
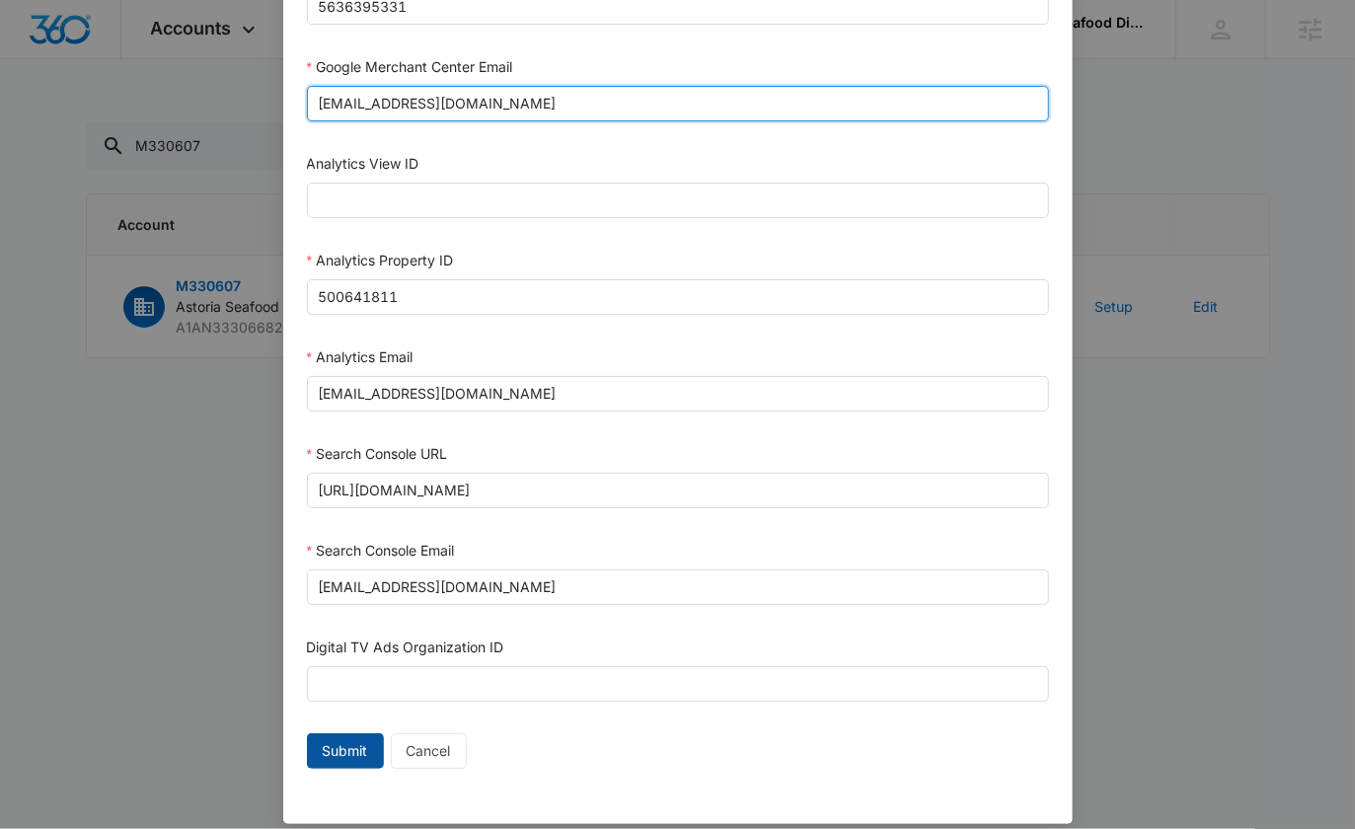
type input "M360+Accounts1023@madwiremedia.com"
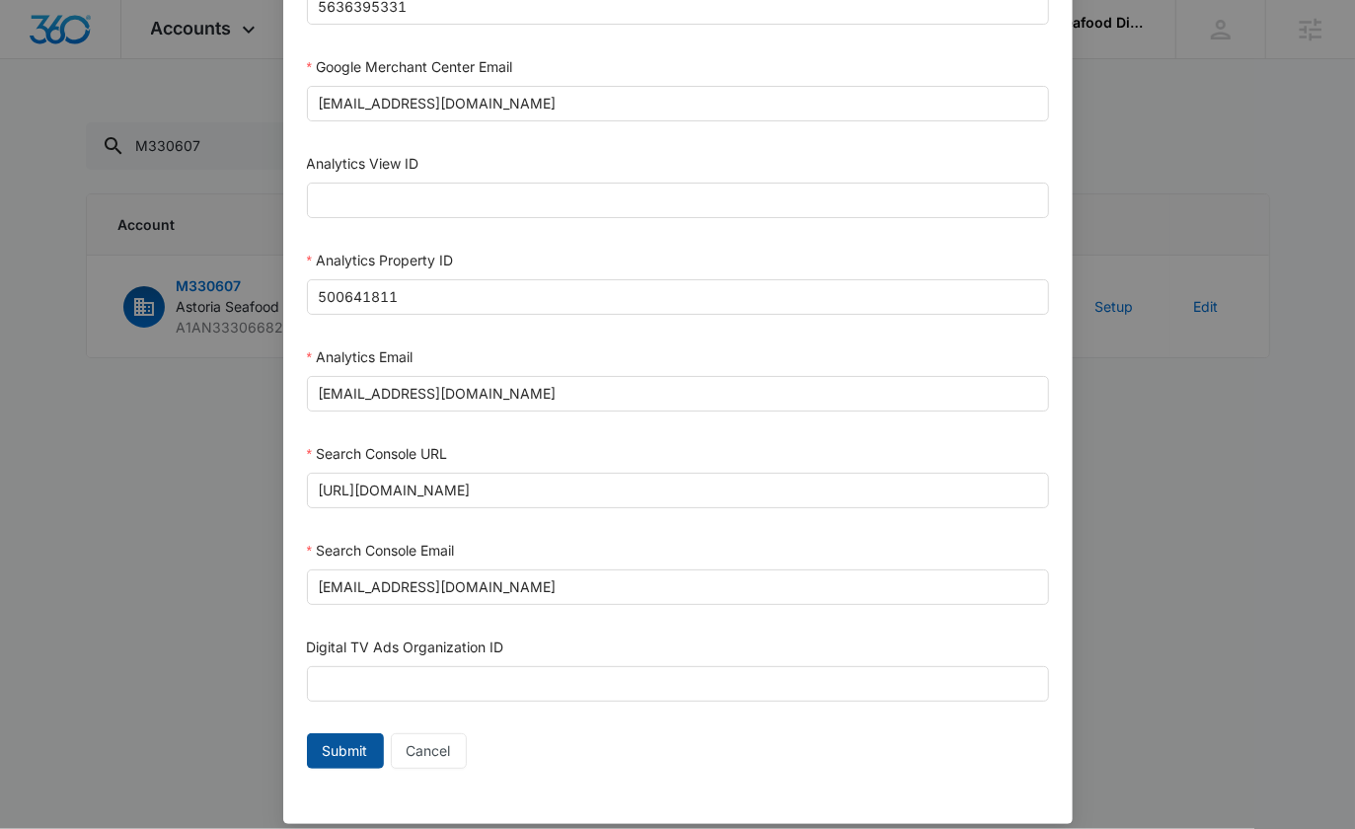
click at [348, 740] on span "Submit" at bounding box center [345, 751] width 45 height 22
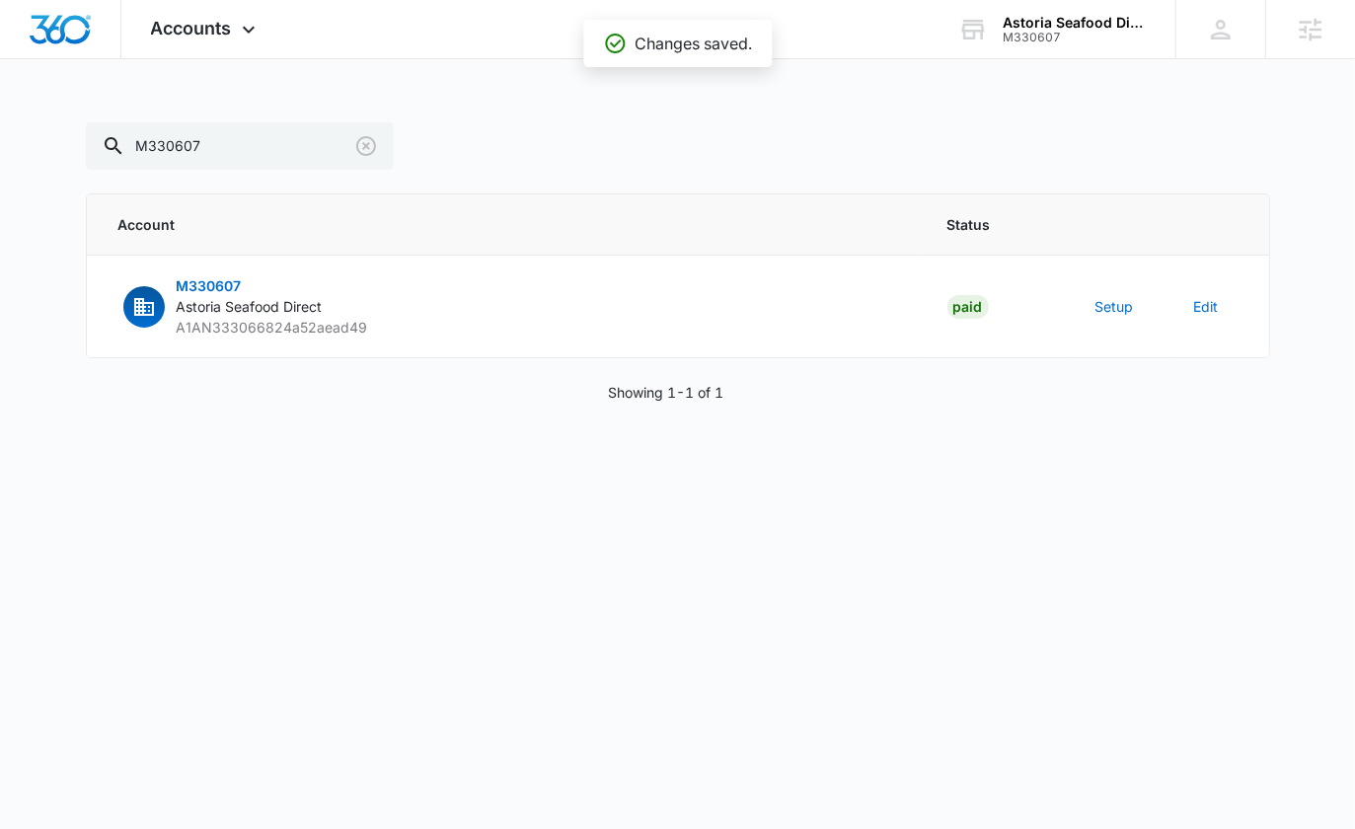
scroll to position [895, 0]
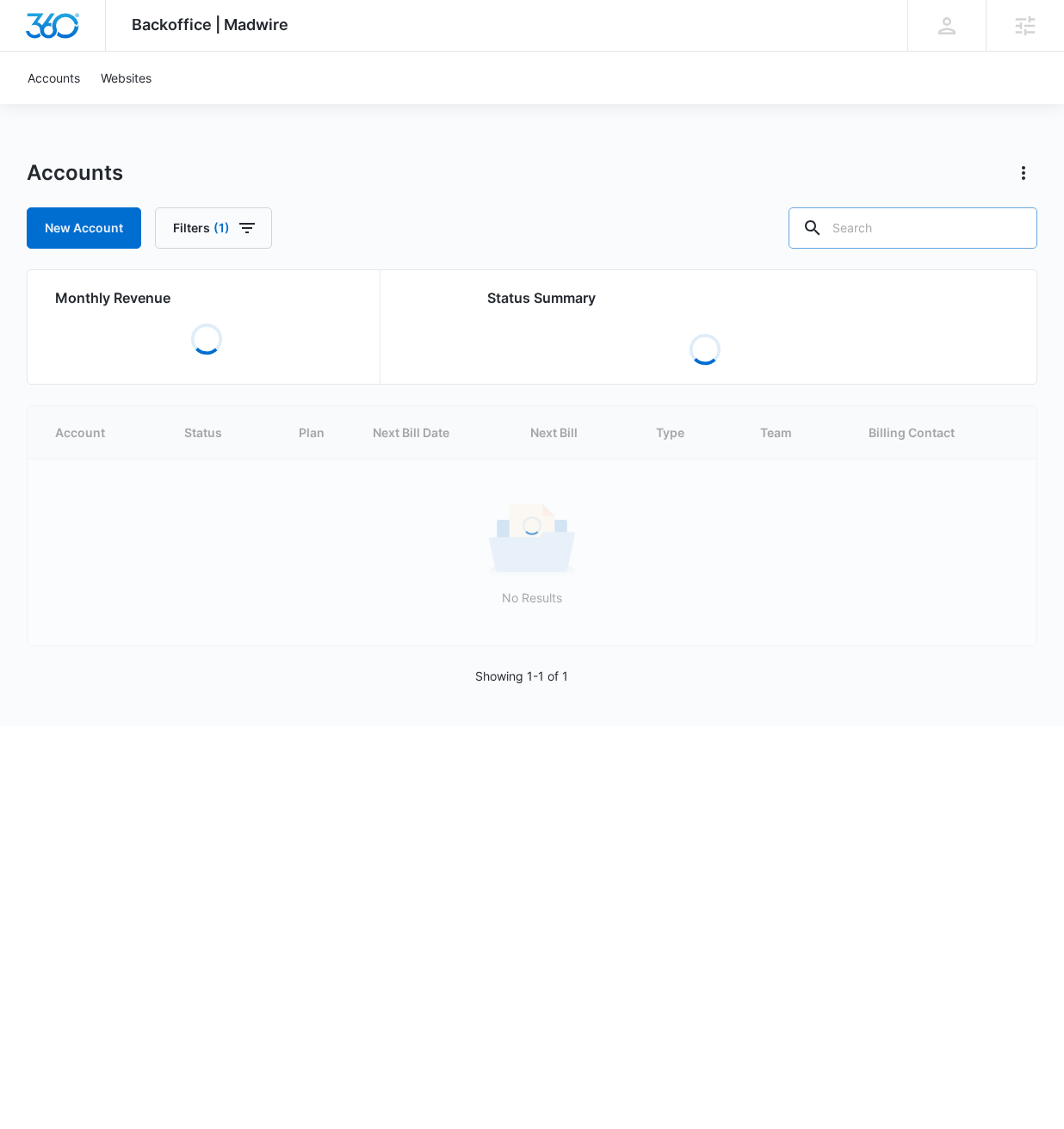
click at [928, 234] on input "text" at bounding box center [912, 228] width 249 height 41
paste input "M330607"
type input "M330607"
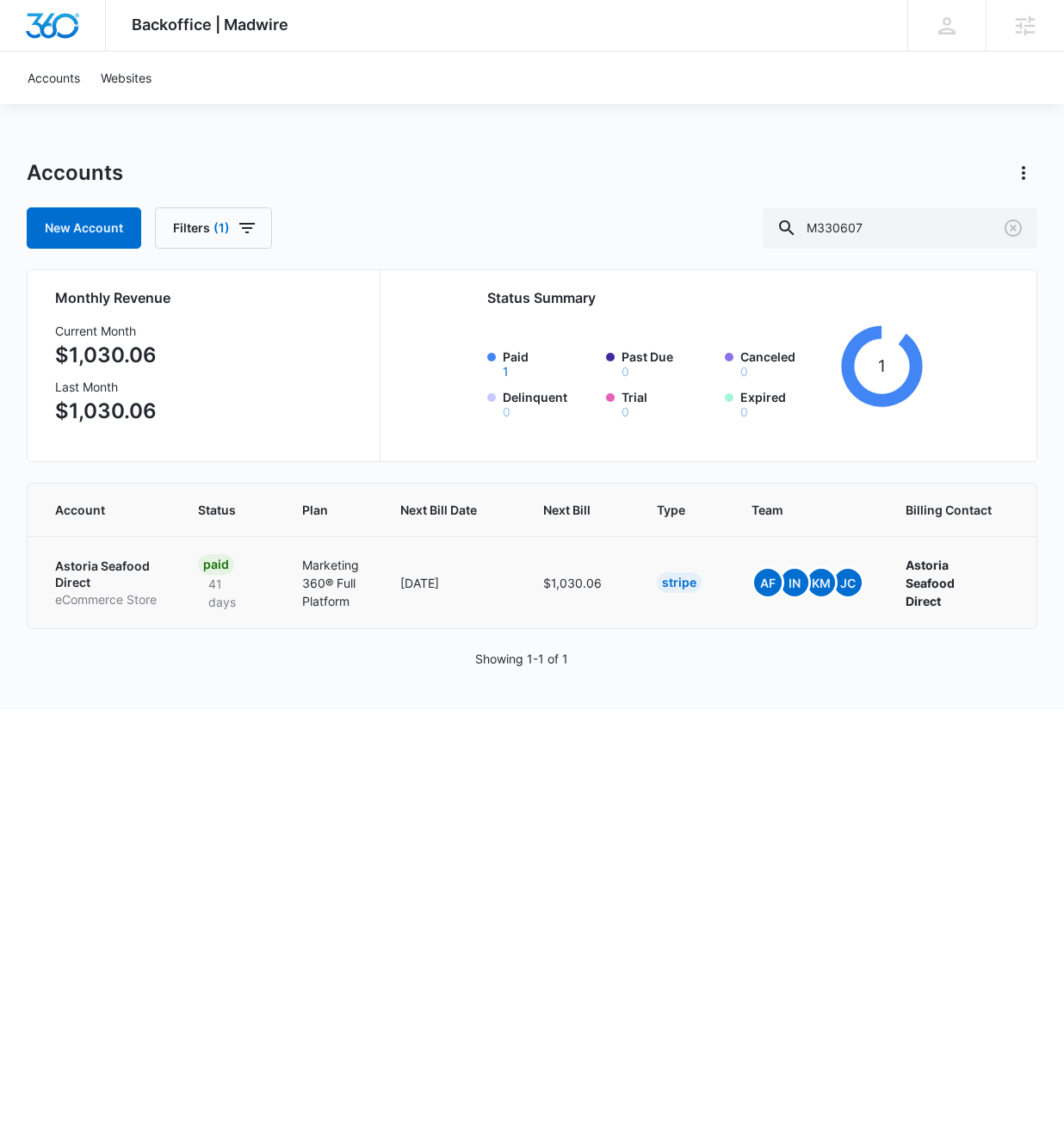
click at [66, 554] on td "Astoria Seafood Direct eCommerce Store" at bounding box center [103, 582] width 150 height 92
click at [72, 563] on p "Astoria Seafood Direct" at bounding box center [106, 575] width 101 height 33
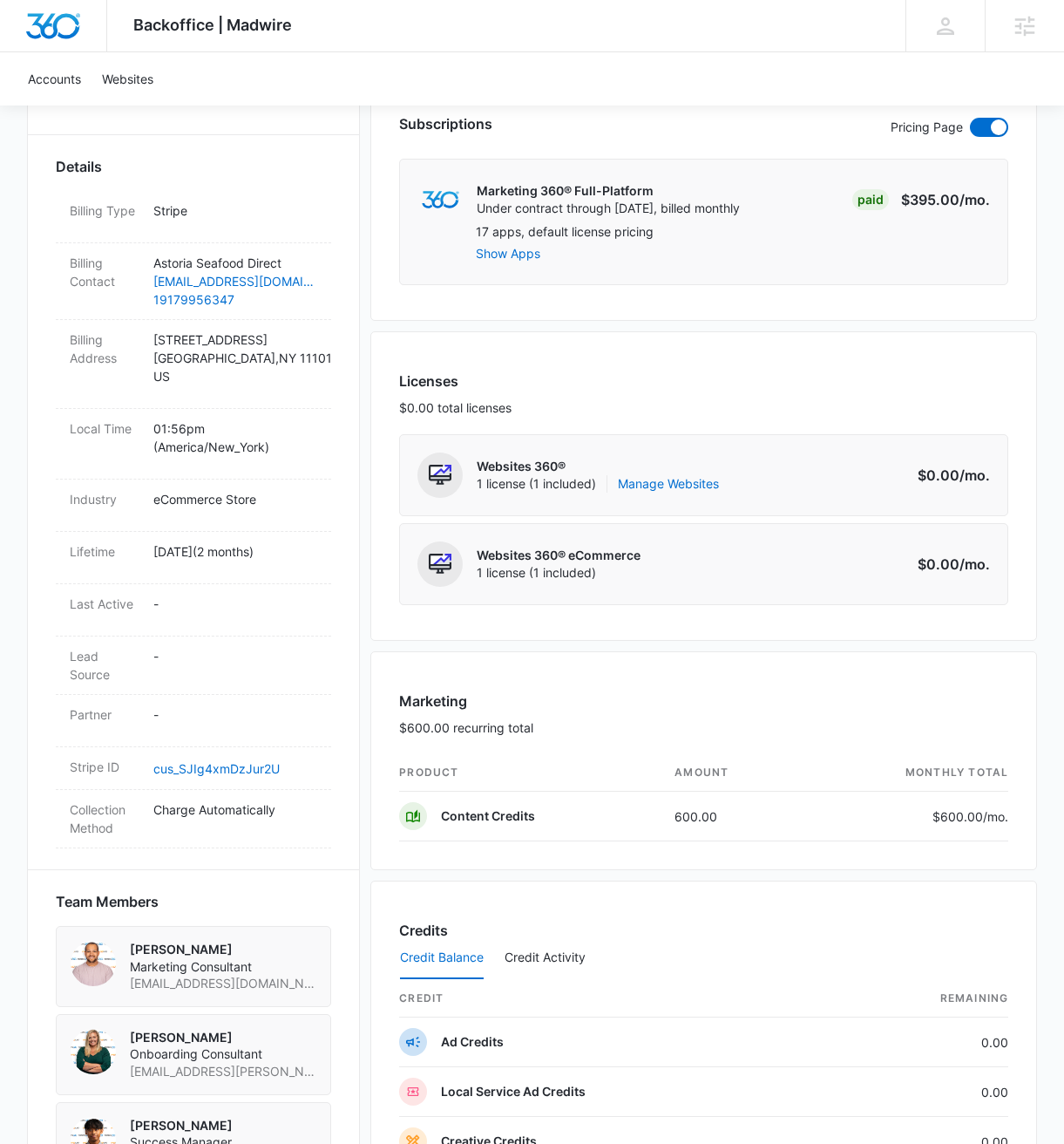
scroll to position [505, 0]
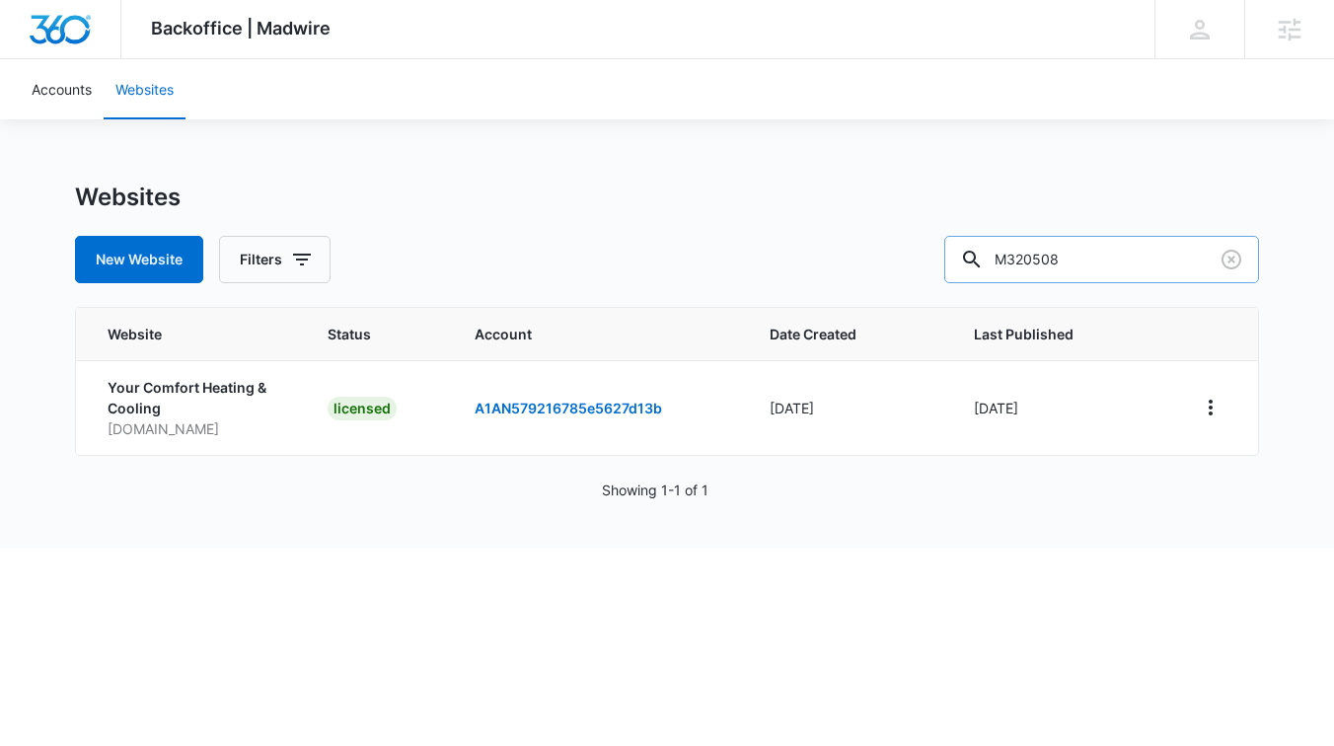
click at [1163, 260] on input "M320508" at bounding box center [1102, 259] width 315 height 47
paste input "30607"
type input "M330607"
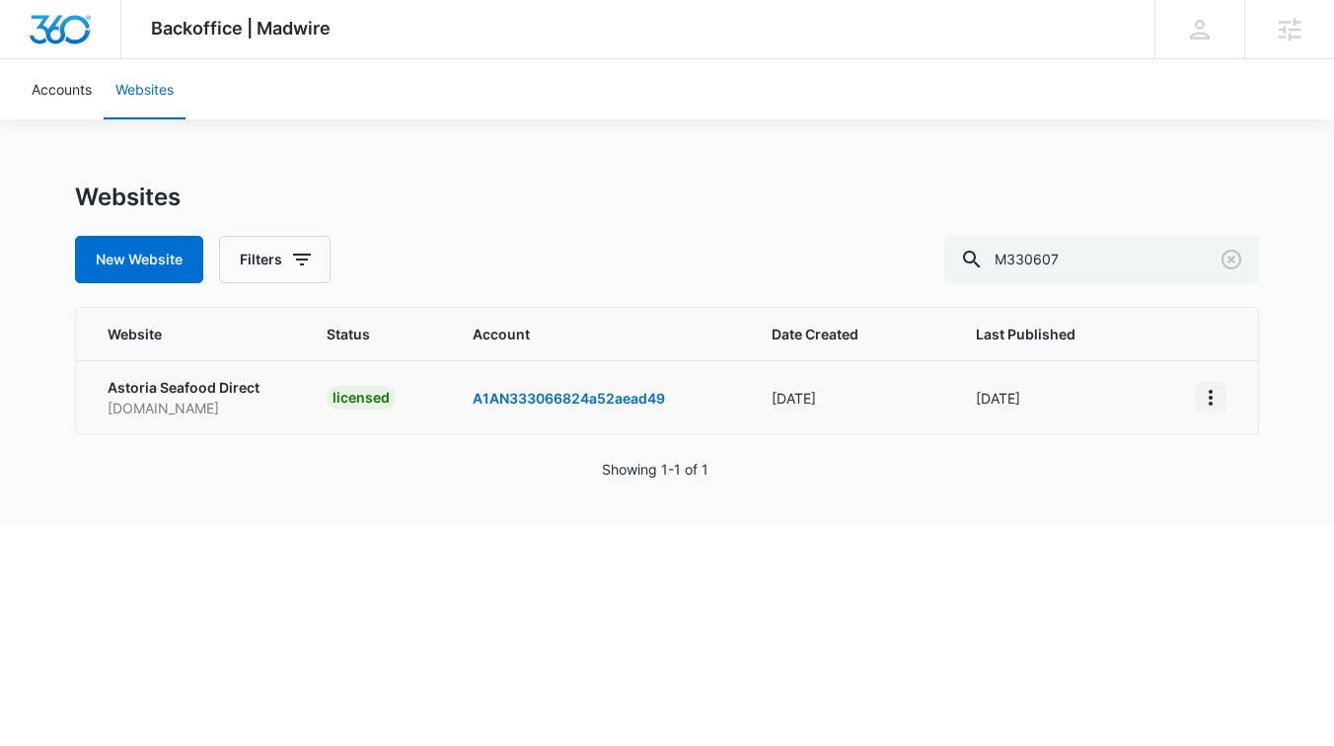
click at [1210, 391] on icon "View More" at bounding box center [1211, 398] width 4 height 16
click at [1124, 489] on link "Edit Website" at bounding box center [1102, 482] width 80 height 17
